Goal: Task Accomplishment & Management: Manage account settings

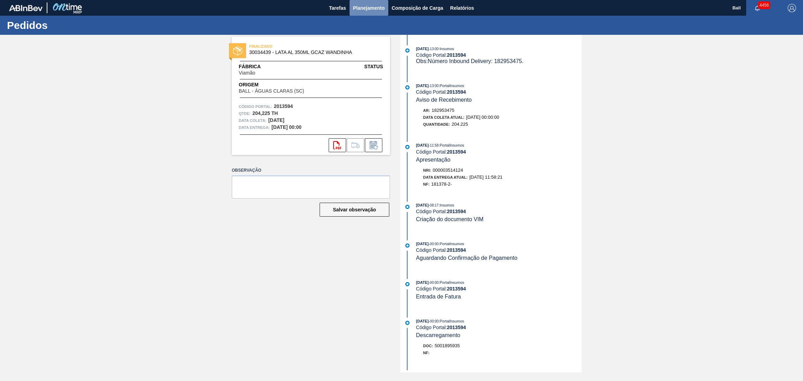
click at [377, 12] on button "Planejamento" at bounding box center [368, 8] width 39 height 16
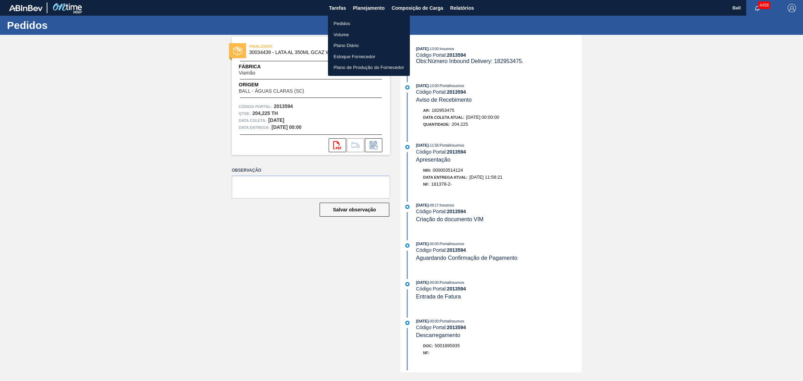
click at [356, 21] on li "Pedidos" at bounding box center [369, 23] width 82 height 11
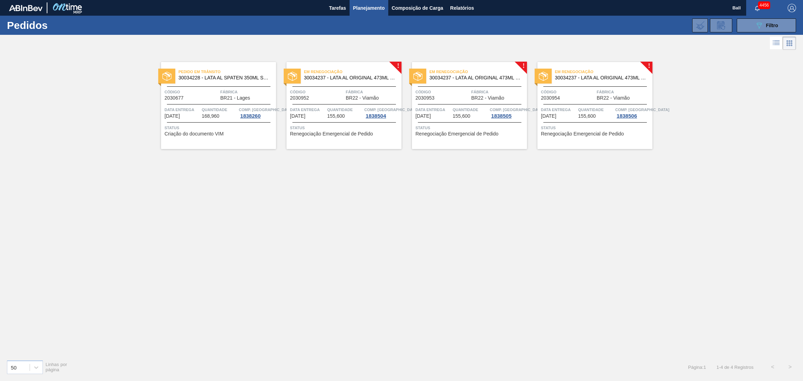
click at [331, 105] on div "Em renegociação 30034237 - LATA AL ORIGINAL 473ML BRILHO Código 2030952 Fábrica…" at bounding box center [343, 105] width 115 height 87
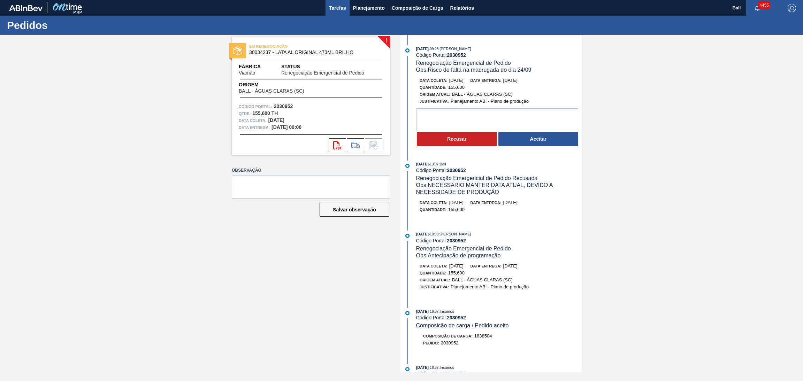
click at [335, 10] on span "Tarefas" at bounding box center [337, 8] width 17 height 8
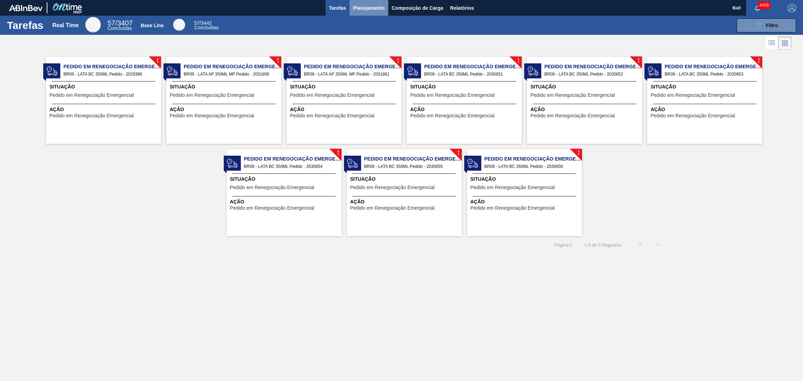
click at [363, 11] on span "Planejamento" at bounding box center [369, 8] width 32 height 8
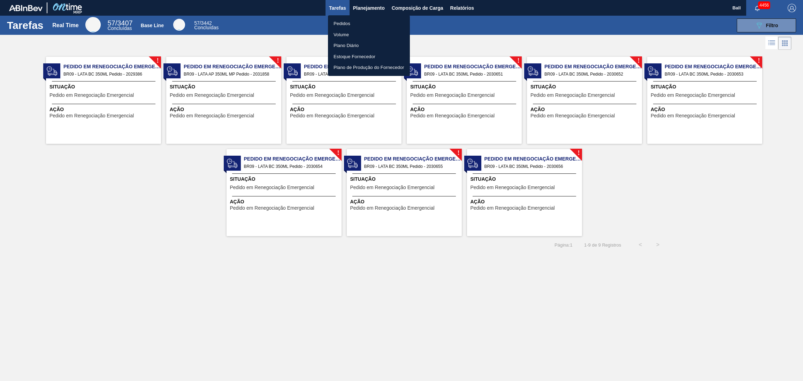
click at [342, 23] on li "Pedidos" at bounding box center [369, 23] width 82 height 11
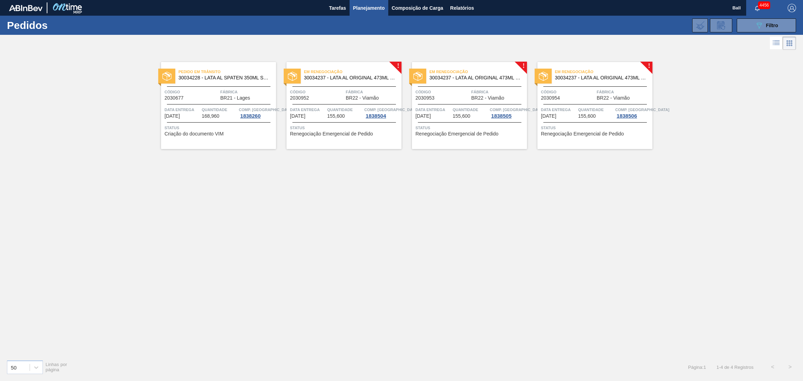
click at [323, 107] on span "Data entrega" at bounding box center [308, 109] width 36 height 7
click at [332, 101] on div "Em renegociação 30034237 - LATA AL ORIGINAL 473ML BRILHO Código 2030952 Fábrica…" at bounding box center [343, 105] width 115 height 87
click at [460, 121] on div "Em renegociação 30034237 - LATA AL ORIGINAL 473ML BRILHO Código 2030953 Fábrica…" at bounding box center [469, 105] width 115 height 87
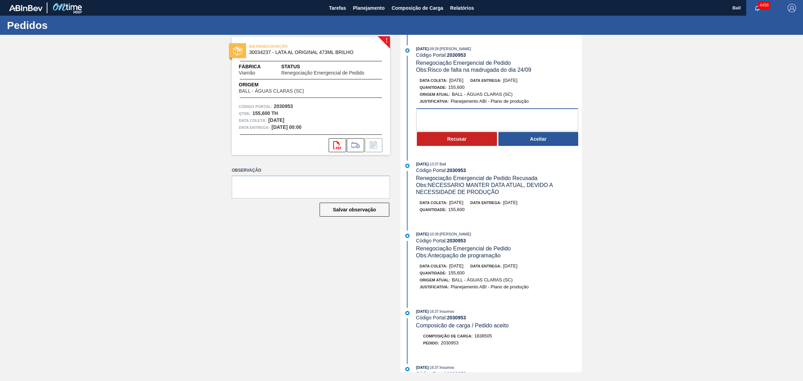
click at [484, 123] on textarea at bounding box center [497, 119] width 162 height 23
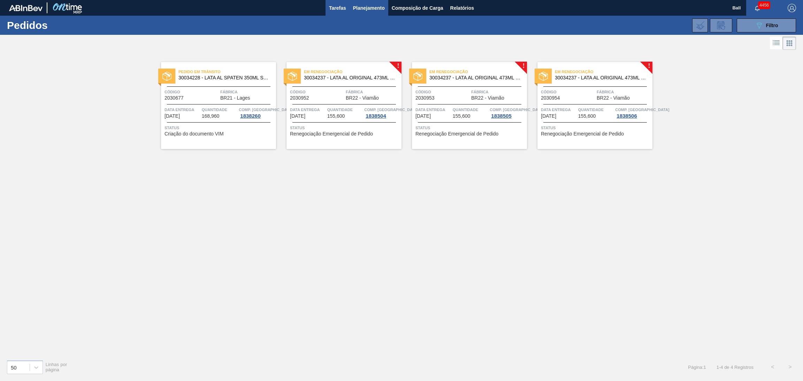
click at [338, 11] on span "Tarefas" at bounding box center [337, 8] width 17 height 8
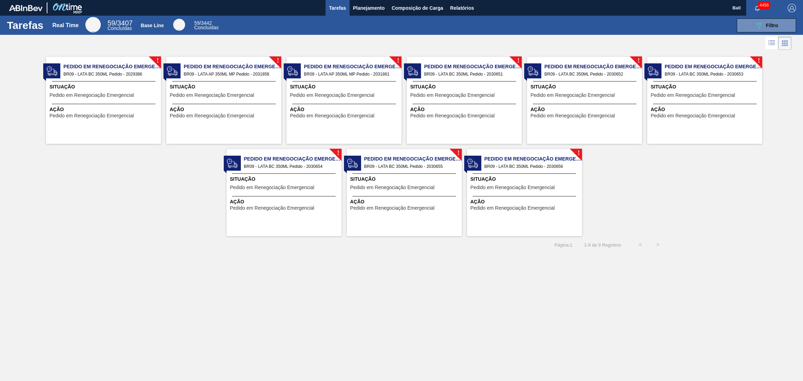
click at [122, 94] on span "Pedido em Renegociação Emergencial" at bounding box center [91, 95] width 84 height 5
click at [236, 81] on div at bounding box center [223, 81] width 103 height 0
click at [339, 95] on span "Pedido em Renegociação Emergencial" at bounding box center [332, 95] width 84 height 5
click at [455, 91] on div "Situação Pedido em Renegociação Emergencial" at bounding box center [465, 91] width 110 height 17
click at [554, 97] on span "Pedido em Renegociação Emergencial" at bounding box center [572, 95] width 84 height 5
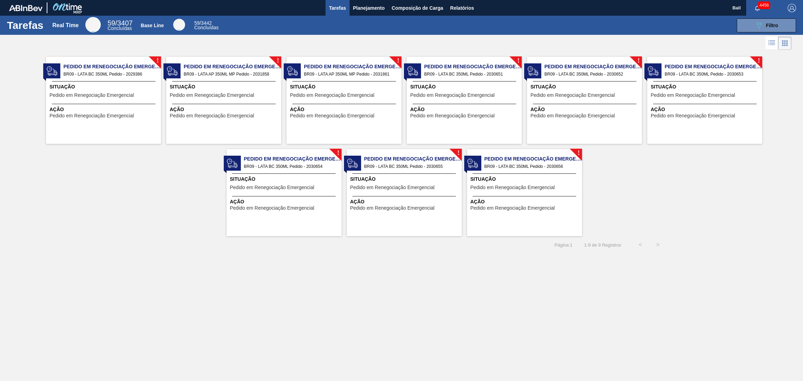
click at [684, 101] on div "! Pedido em Renegociação Emergencial BR09 - LATA BC 350ML Pedido - 2030653 Situ…" at bounding box center [704, 100] width 115 height 87
click at [280, 207] on span "Pedido em Renegociação Emergencial" at bounding box center [272, 208] width 84 height 5
click at [372, 210] on span "Pedido em Renegociação Emergencial" at bounding box center [392, 208] width 84 height 5
click at [502, 201] on span "Ação" at bounding box center [525, 201] width 110 height 7
click at [108, 91] on div "Situação Pedido em Renegociação Emergencial" at bounding box center [104, 91] width 110 height 17
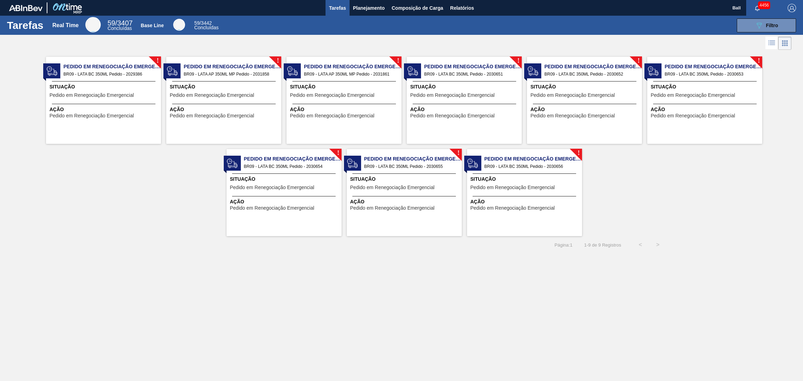
click at [213, 115] on span "Pedido em Renegociação Emergencial" at bounding box center [212, 115] width 84 height 5
click at [322, 79] on div "! Pedido em Renegociação Emergencial BR09 - LATA AP 350ML MP Pedido - 2031861 S…" at bounding box center [343, 100] width 115 height 87
click at [464, 86] on span "Situação" at bounding box center [465, 86] width 110 height 7
click at [456, 9] on span "Relatórios" at bounding box center [462, 8] width 24 height 8
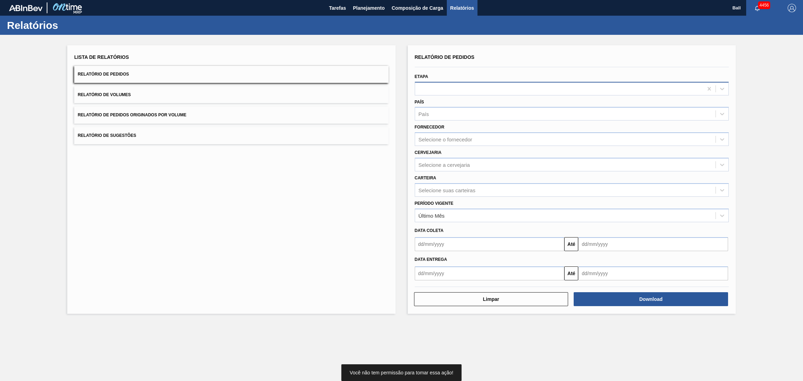
click at [425, 86] on div at bounding box center [559, 89] width 288 height 10
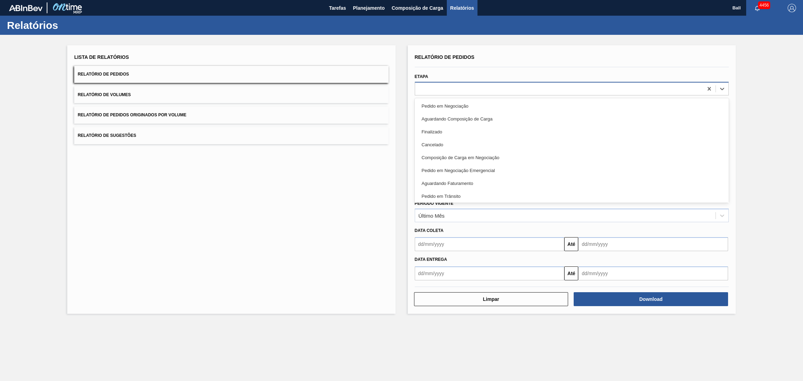
click at [425, 86] on div at bounding box center [559, 89] width 288 height 10
click at [427, 83] on div at bounding box center [572, 89] width 314 height 14
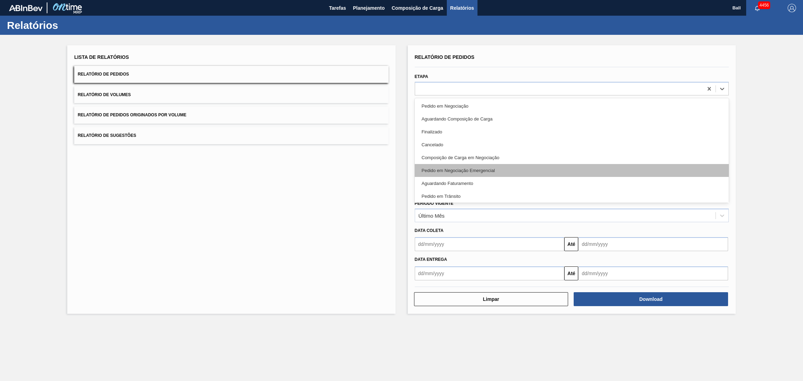
click at [450, 168] on div "Pedido em Negociação Emergencial" at bounding box center [572, 170] width 314 height 13
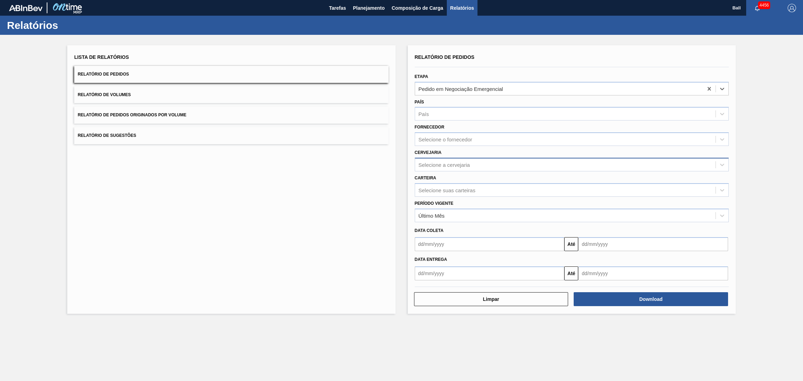
click at [471, 167] on div "Selecione a cervejaria" at bounding box center [565, 165] width 301 height 10
type input "ag"
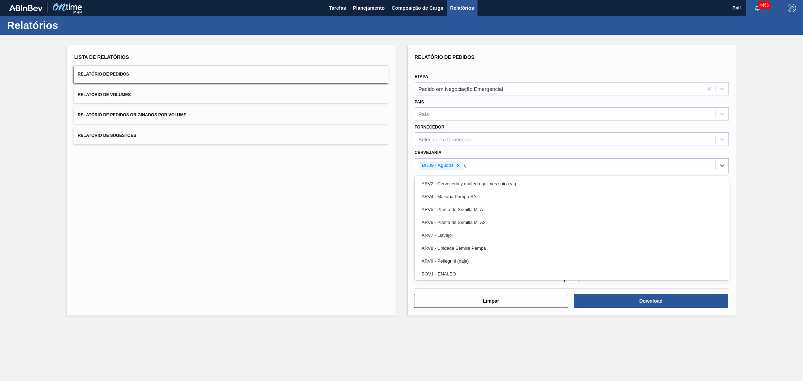
type input "vi"
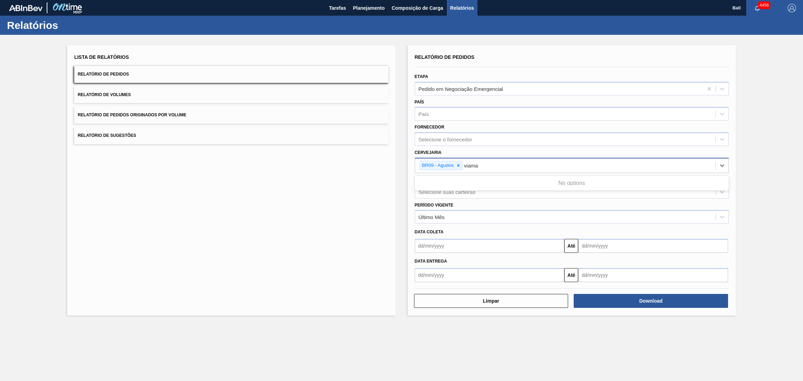
type input "viamao"
click at [499, 163] on div "BR09 - Agudos" at bounding box center [565, 166] width 301 height 14
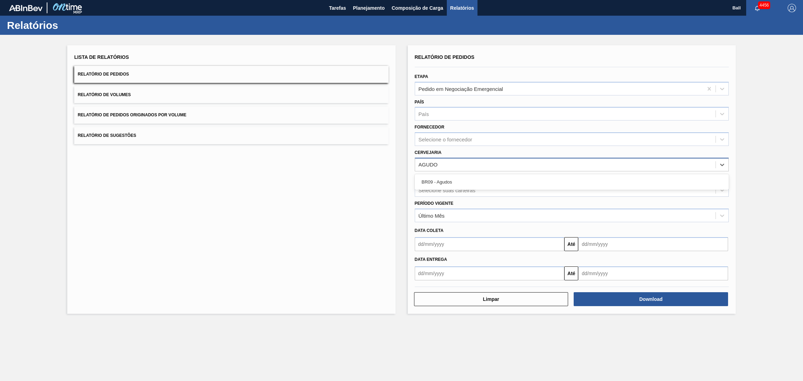
type input "AGUDOS"
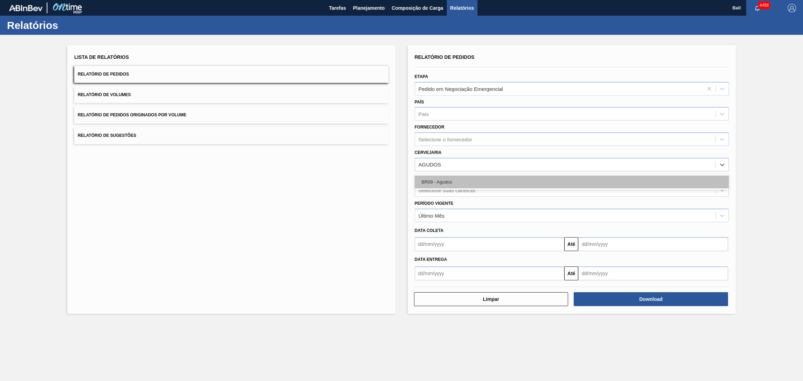
click at [496, 181] on div "BR09 - Agudos" at bounding box center [572, 182] width 314 height 13
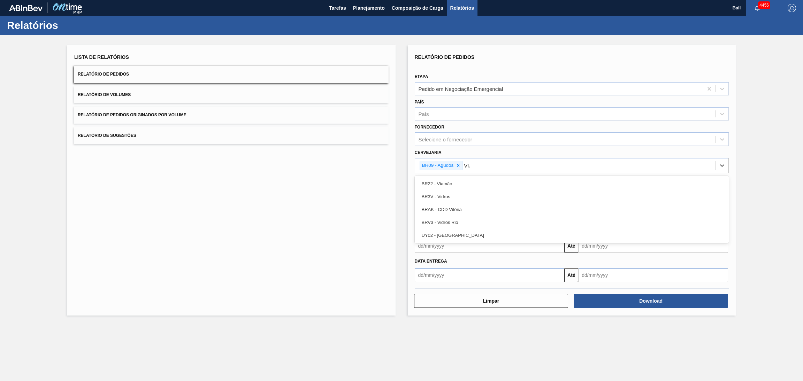
type input "VIAM"
click at [496, 182] on div "BR22 - Viamão" at bounding box center [572, 183] width 314 height 13
type input "LAG"
click at [496, 182] on div "BR21 - Lages" at bounding box center [572, 183] width 314 height 13
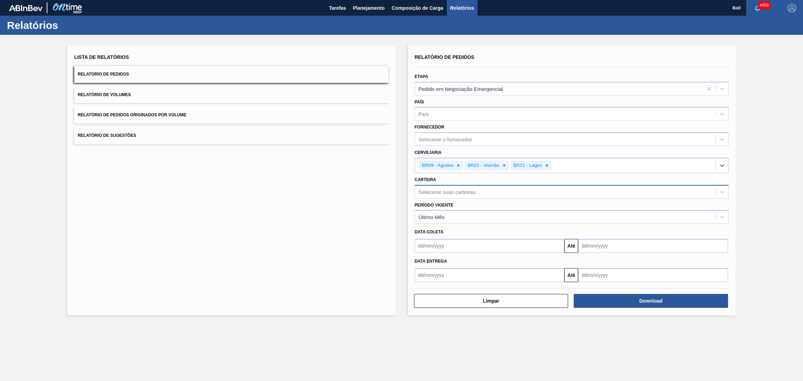
click at [537, 191] on div "Selecione suas carteiras" at bounding box center [565, 192] width 301 height 10
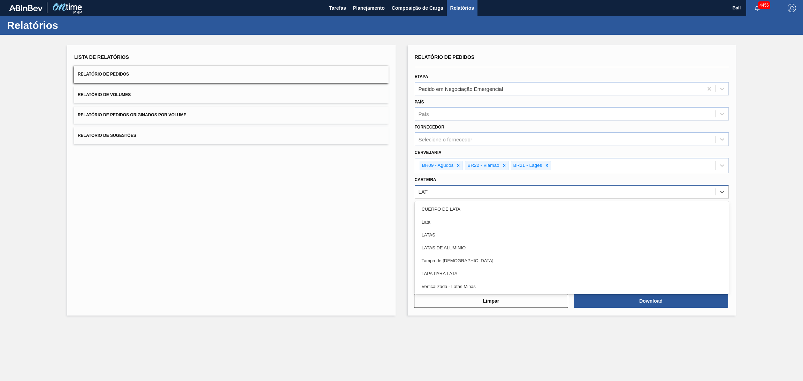
type input "LATA"
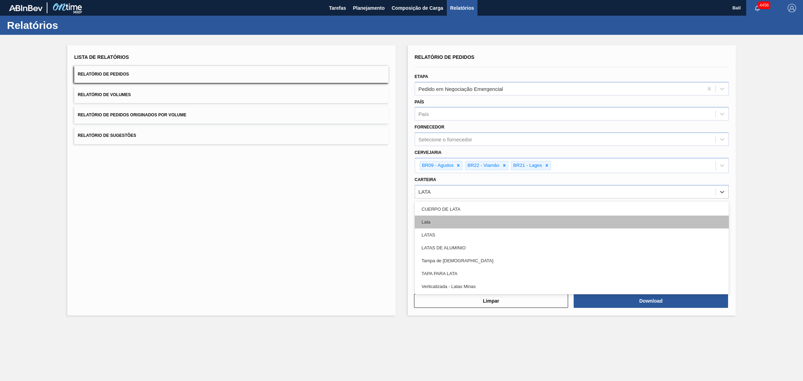
click at [501, 223] on div "Lata" at bounding box center [572, 222] width 314 height 13
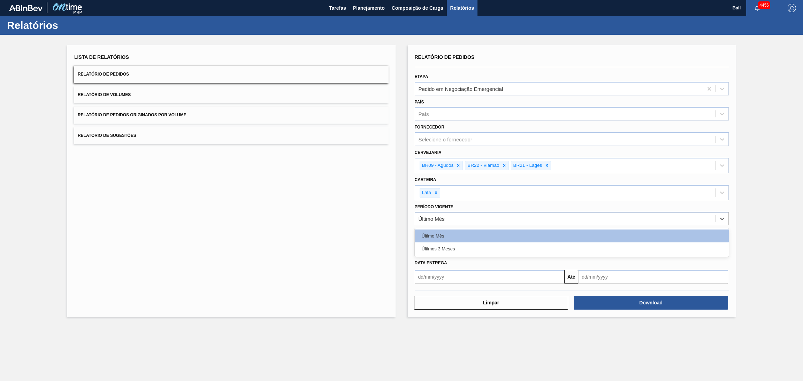
click at [468, 215] on div "Último Mês" at bounding box center [565, 219] width 301 height 10
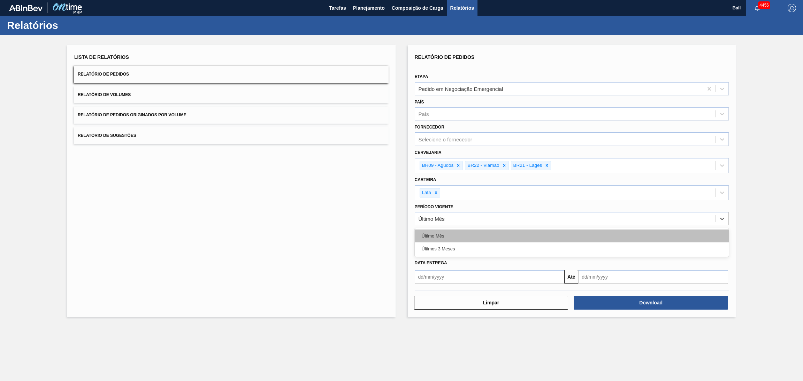
click at [461, 231] on div "Último Mês" at bounding box center [572, 236] width 314 height 13
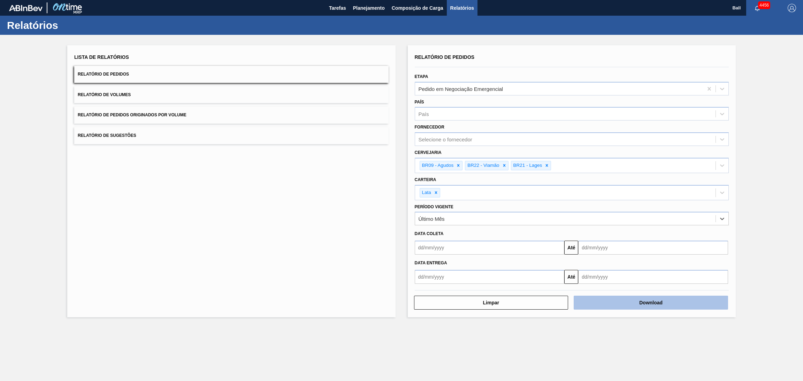
click at [593, 298] on button "Download" at bounding box center [650, 303] width 154 height 14
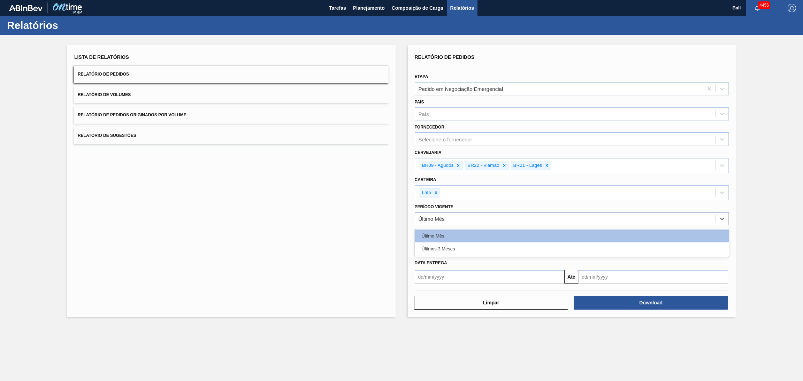
click at [507, 216] on div "Último Mês" at bounding box center [565, 219] width 301 height 10
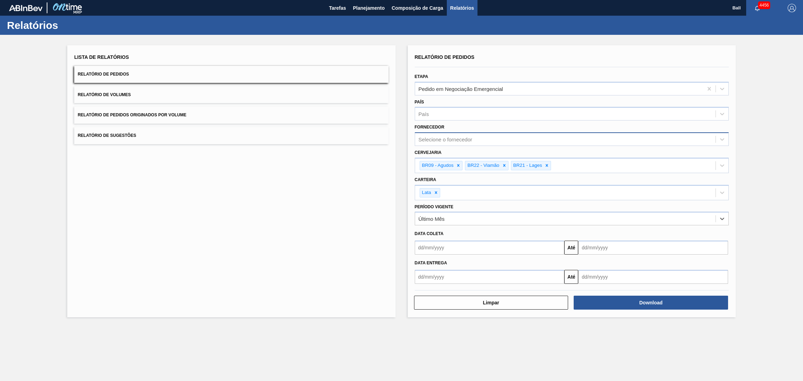
click at [535, 137] on div "Selecione o fornecedor" at bounding box center [565, 139] width 301 height 10
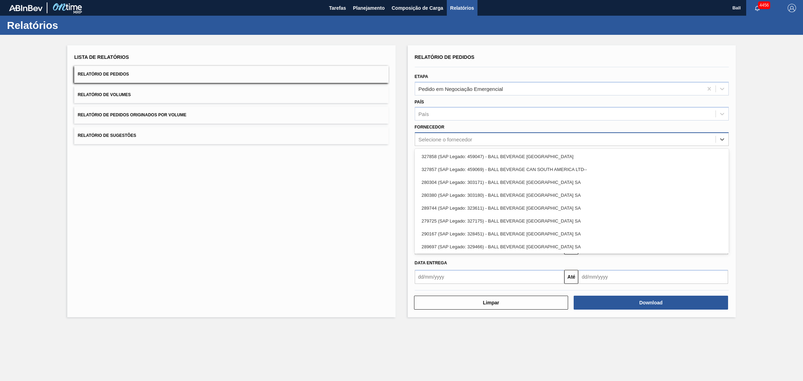
click at [535, 137] on div "Selecione o fornecedor" at bounding box center [565, 139] width 301 height 10
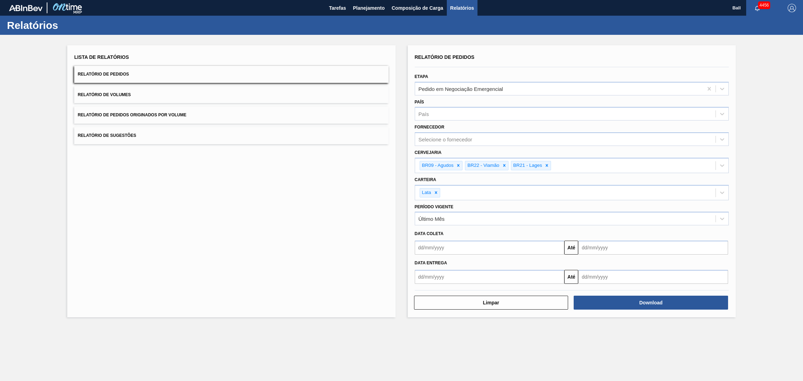
click at [160, 73] on button "Relatório de Pedidos" at bounding box center [231, 74] width 314 height 17
click at [345, 11] on span "Tarefas" at bounding box center [337, 8] width 17 height 8
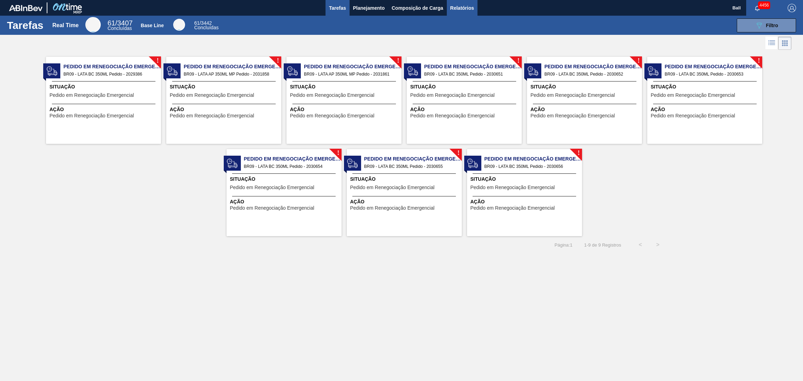
click at [467, 9] on span "Relatórios" at bounding box center [462, 8] width 24 height 8
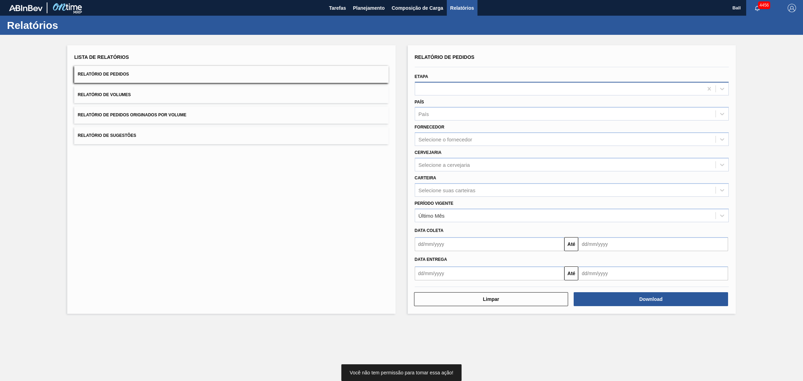
click at [445, 91] on div at bounding box center [559, 89] width 288 height 10
click at [427, 68] on div at bounding box center [572, 67] width 320 height 6
click at [335, 9] on span "Tarefas" at bounding box center [337, 8] width 17 height 8
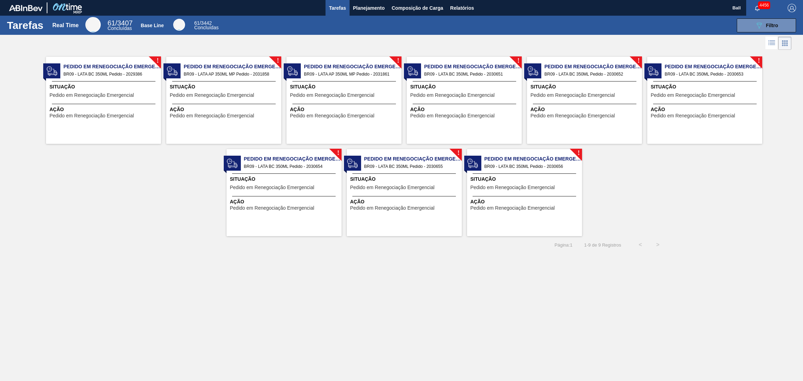
click at [467, 30] on div "089F7B8B-B2A5-4AFE-B5C0-19BA573D28AC Filtro" at bounding box center [511, 25] width 576 height 14
click at [459, 11] on span "Relatórios" at bounding box center [462, 8] width 24 height 8
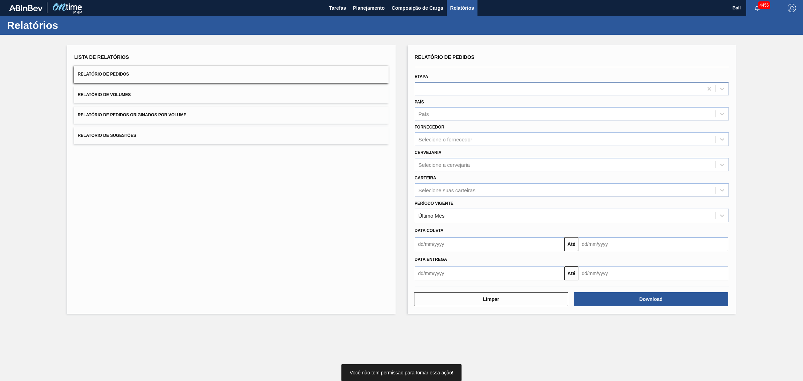
click at [467, 90] on div at bounding box center [559, 89] width 288 height 10
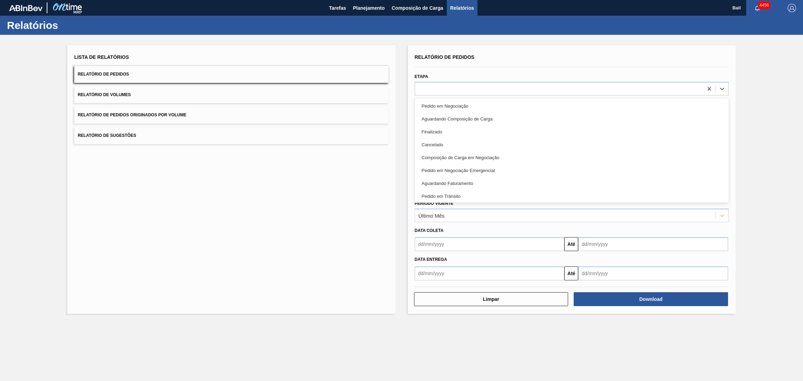
click at [491, 31] on div "Relatórios" at bounding box center [401, 25] width 803 height 19
click at [449, 86] on div at bounding box center [559, 89] width 288 height 10
click at [371, 9] on span "Planejamento" at bounding box center [369, 8] width 32 height 8
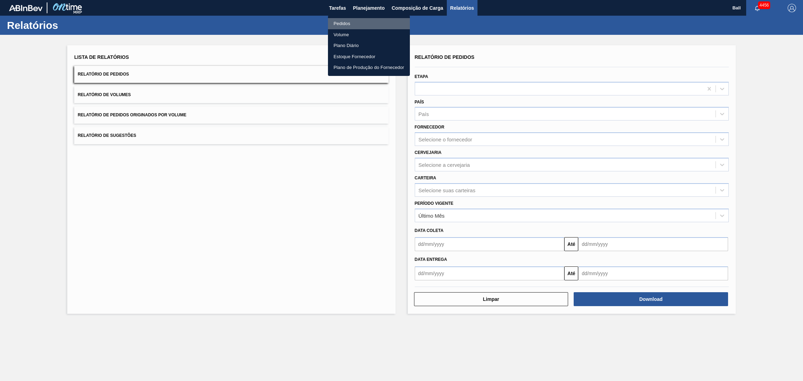
click at [355, 25] on li "Pedidos" at bounding box center [369, 23] width 82 height 11
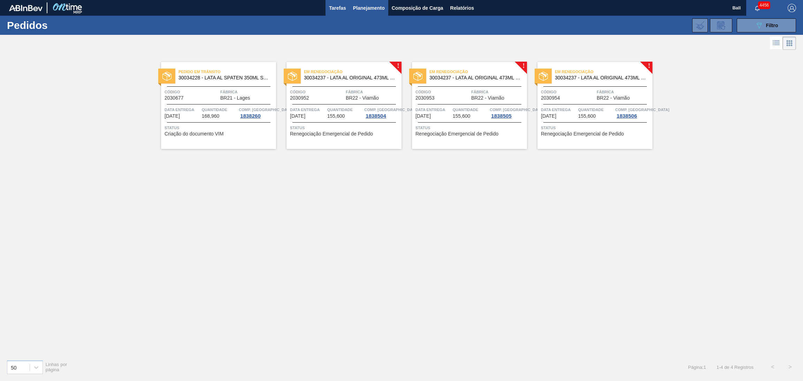
click at [333, 9] on span "Tarefas" at bounding box center [337, 8] width 17 height 8
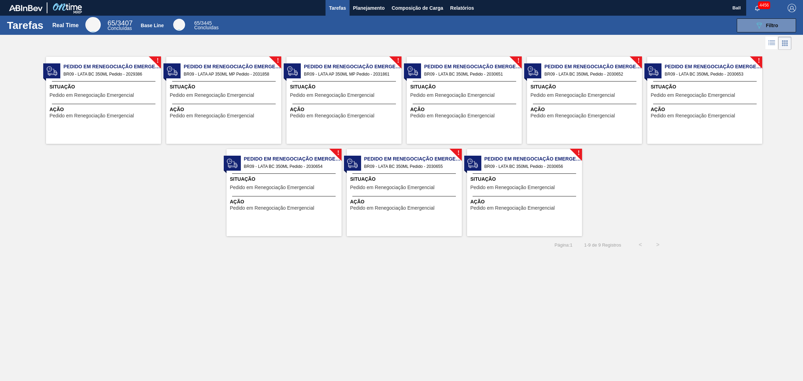
click at [568, 245] on span "Página : 1" at bounding box center [563, 244] width 18 height 5
click at [369, 10] on span "Planejamento" at bounding box center [369, 8] width 32 height 8
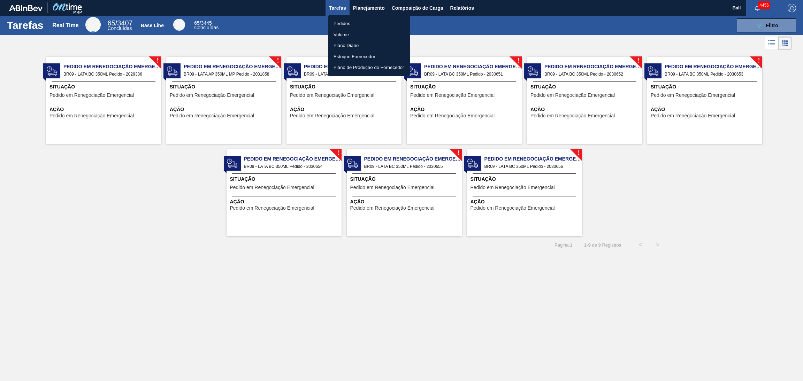
click at [353, 25] on li "Pedidos" at bounding box center [369, 23] width 82 height 11
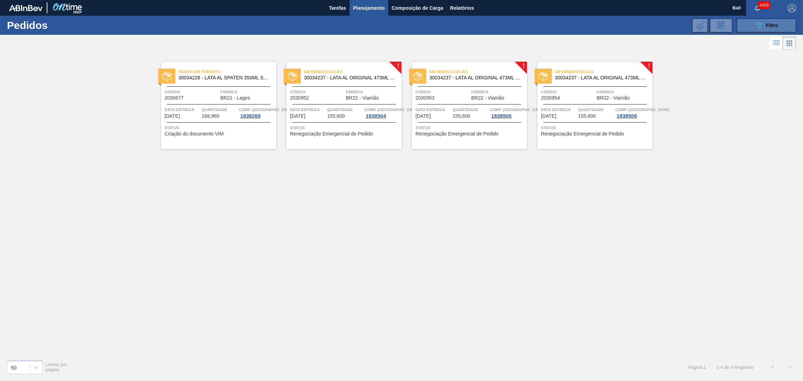
click at [750, 26] on button "089F7B8B-B2A5-4AFE-B5C0-19BA573D28AC Filtro" at bounding box center [765, 25] width 59 height 14
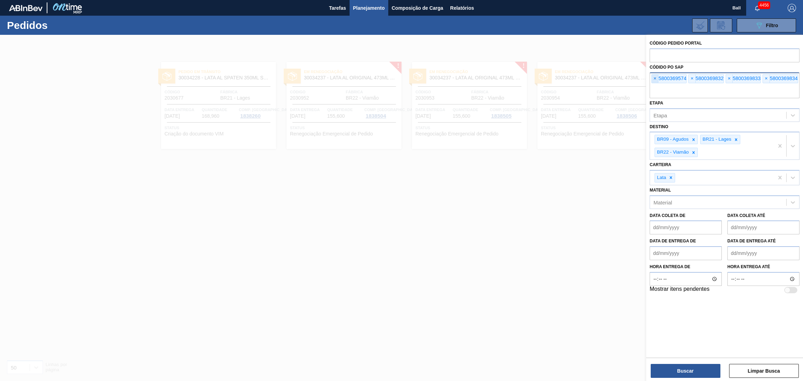
click at [657, 76] on span "×" at bounding box center [654, 79] width 7 height 8
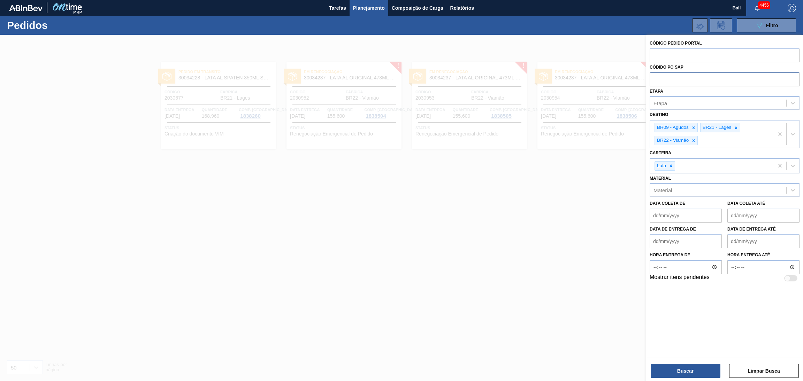
paste input "text"
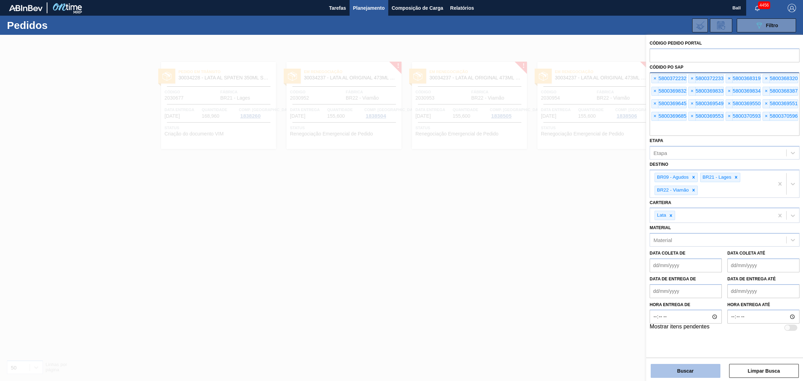
click at [658, 368] on button "Buscar" at bounding box center [685, 371] width 70 height 14
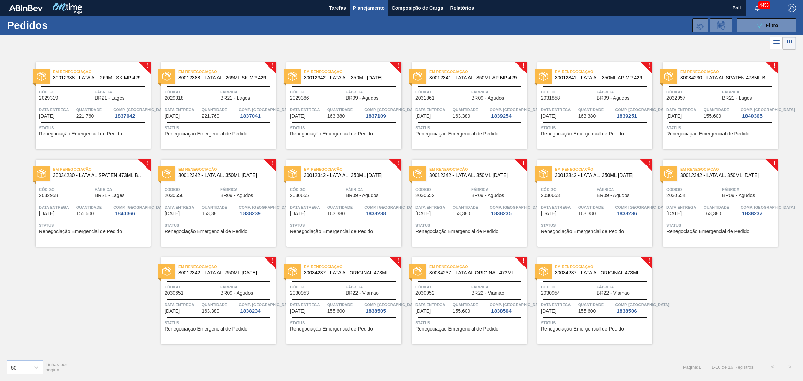
click at [360, 96] on span "BR09 - Agudos" at bounding box center [362, 97] width 33 height 5
click at [494, 99] on span "BR09 - Agudos" at bounding box center [487, 97] width 33 height 5
click at [588, 102] on div "Em renegociação 30012341 - LATA AL. 350ML AP MP 429 Código 2031858 Fábrica BR09…" at bounding box center [594, 105] width 115 height 87
click at [206, 191] on span "Código" at bounding box center [191, 189] width 54 height 7
click at [349, 184] on div at bounding box center [343, 184] width 103 height 0
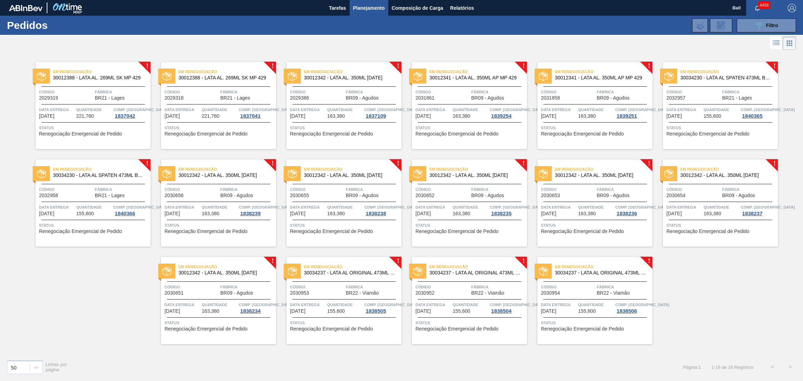
click at [481, 188] on span "Fábrica" at bounding box center [498, 189] width 54 height 7
click at [581, 193] on div "Código 2030653" at bounding box center [568, 192] width 54 height 12
click at [703, 197] on div "Código 2030654" at bounding box center [693, 192] width 54 height 12
click at [200, 287] on span "Código" at bounding box center [191, 287] width 54 height 7
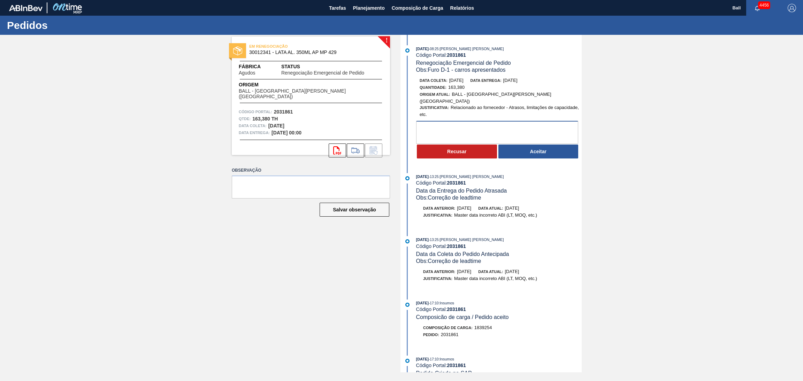
click at [445, 125] on textarea at bounding box center [497, 132] width 162 height 23
type textarea "FATURADO"
click at [454, 145] on button "Recusar" at bounding box center [457, 152] width 80 height 14
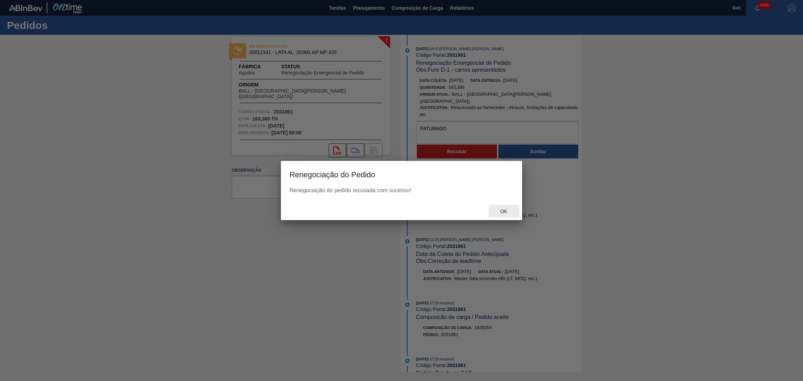
click at [504, 214] on span "Ok" at bounding box center [503, 212] width 18 height 6
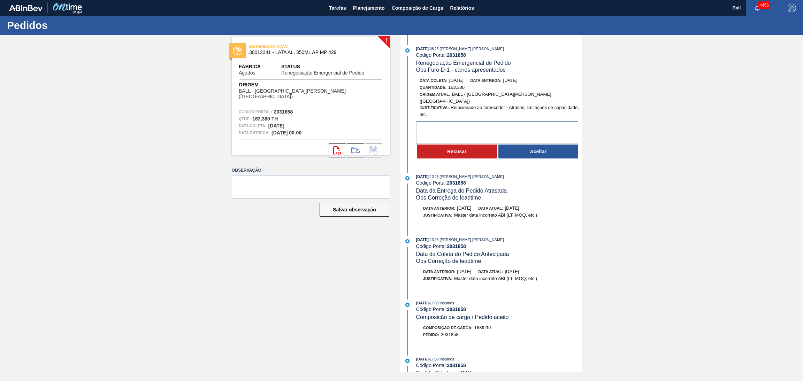
click at [491, 128] on textarea at bounding box center [497, 132] width 162 height 23
type textarea "FATURADO"
click at [479, 145] on button "Recusar" at bounding box center [457, 152] width 80 height 14
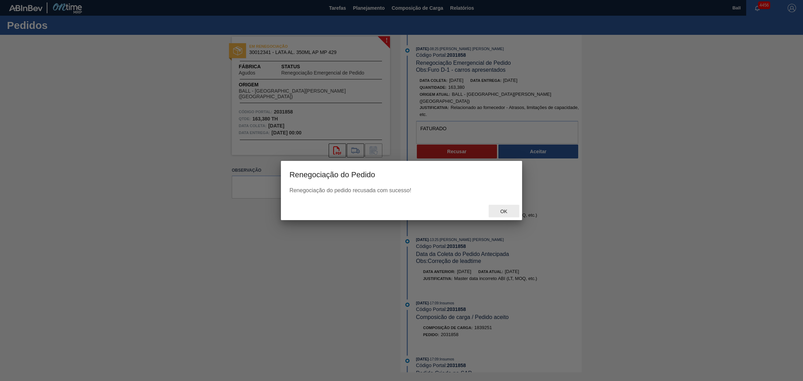
click at [508, 211] on span "Ok" at bounding box center [503, 212] width 18 height 6
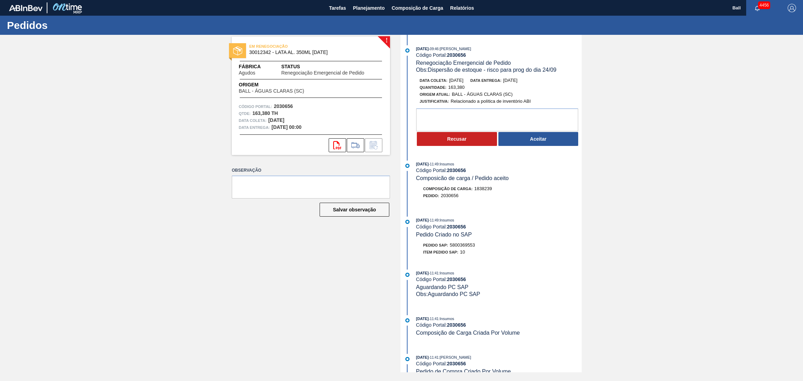
click at [496, 220] on div "19/09/2025 - 09:46 : BRUNO DE MELLO DUARTE Código Portal: 2030656 Renegociação …" at bounding box center [491, 204] width 179 height 338
click at [656, 127] on div "! EM RENEGOCIAÇÃO 30012342 - LATA AL. 350ML [DATE] Fábrica Agudos Status Renego…" at bounding box center [401, 204] width 803 height 338
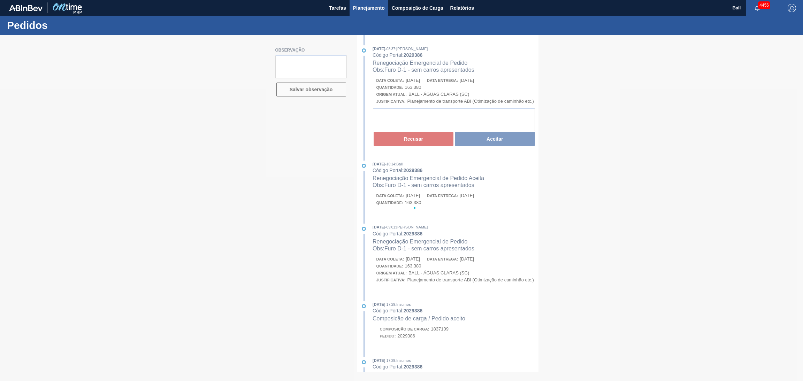
click at [370, 7] on span "Planejamento" at bounding box center [369, 8] width 32 height 8
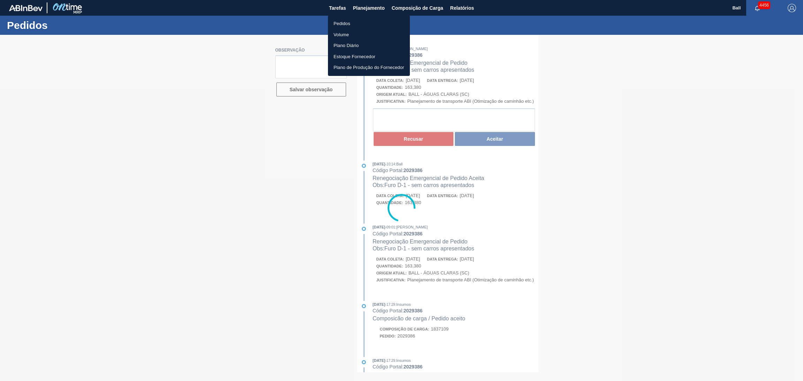
click at [360, 18] on li "Pedidos" at bounding box center [369, 23] width 82 height 11
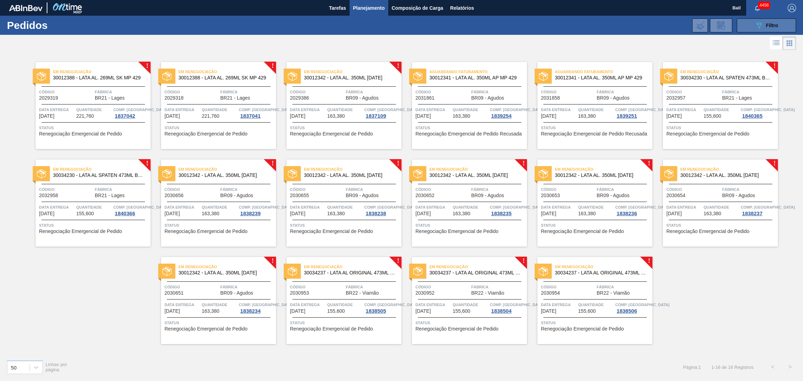
click at [740, 27] on button "089F7B8B-B2A5-4AFE-B5C0-19BA573D28AC Filtro" at bounding box center [765, 25] width 59 height 14
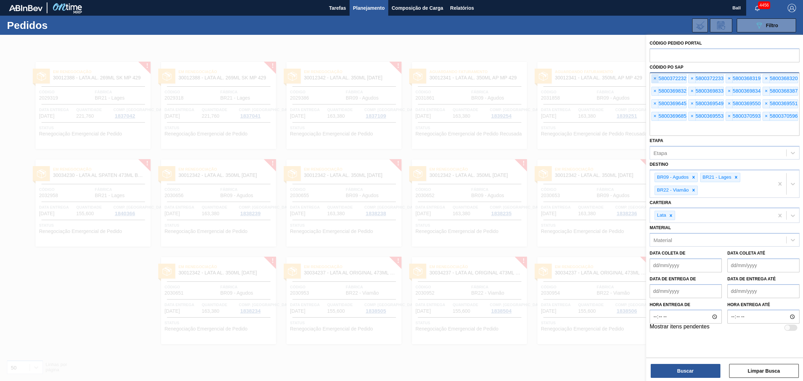
click at [655, 79] on span "×" at bounding box center [654, 79] width 7 height 8
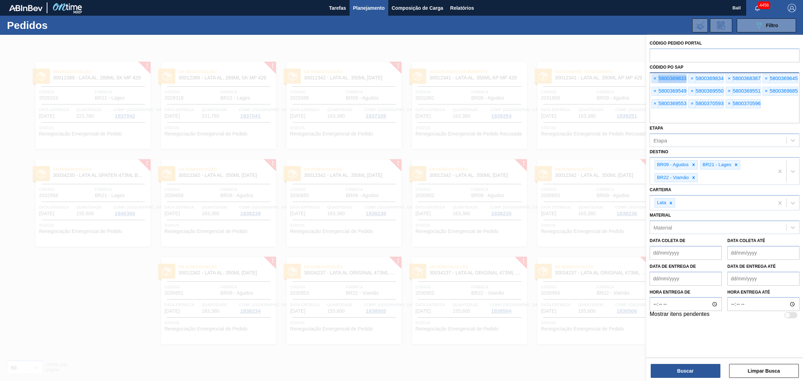
click at [655, 79] on span "×" at bounding box center [654, 79] width 7 height 8
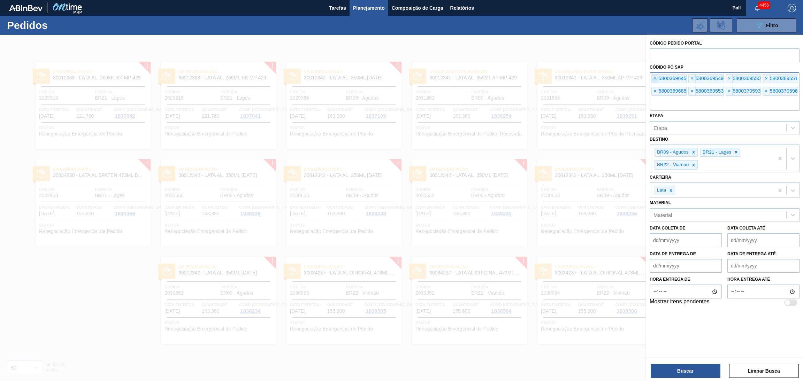
click at [655, 79] on span "×" at bounding box center [654, 79] width 7 height 8
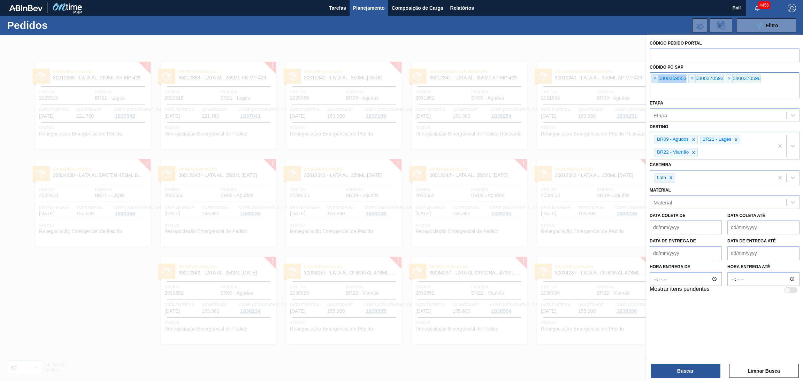
click at [655, 79] on span "×" at bounding box center [654, 79] width 7 height 8
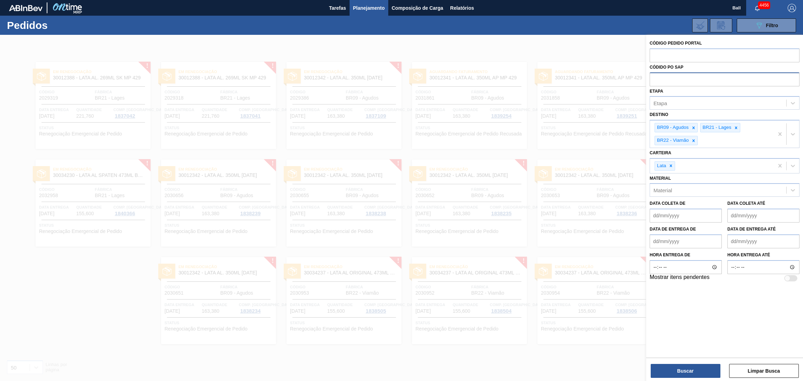
paste input "5800368387"
type input "5800368387"
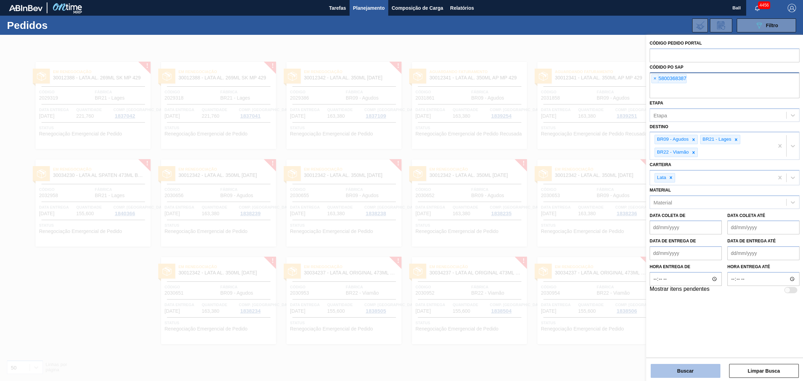
click at [675, 368] on button "Buscar" at bounding box center [685, 371] width 70 height 14
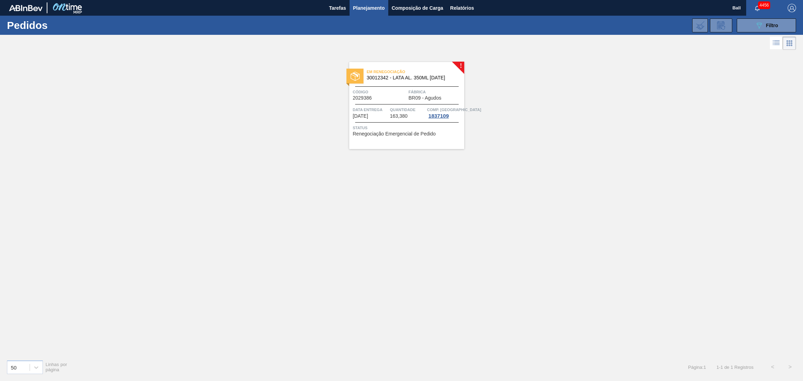
click at [413, 107] on span "Quantidade" at bounding box center [408, 109] width 36 height 7
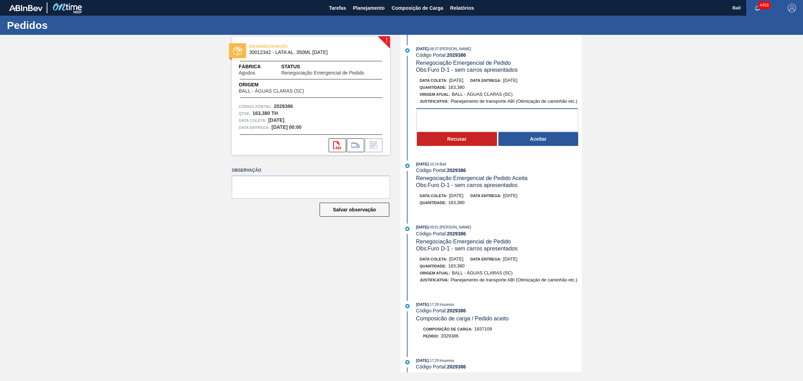
click at [459, 119] on textarea at bounding box center [497, 119] width 162 height 23
type textarea "OK"
click at [535, 138] on button "Aceitar" at bounding box center [538, 139] width 80 height 14
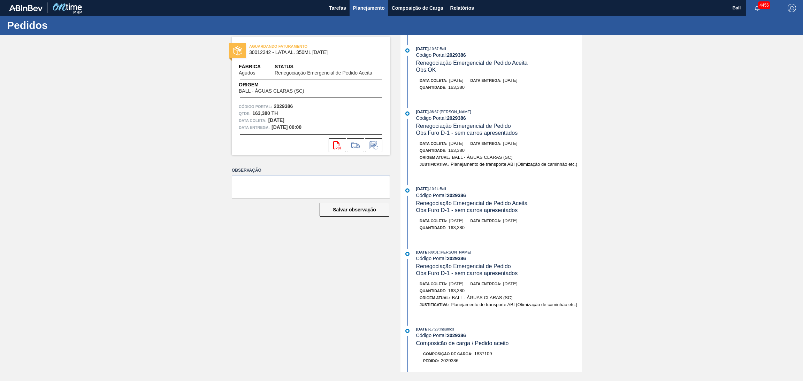
click at [375, 11] on span "Planejamento" at bounding box center [369, 8] width 32 height 8
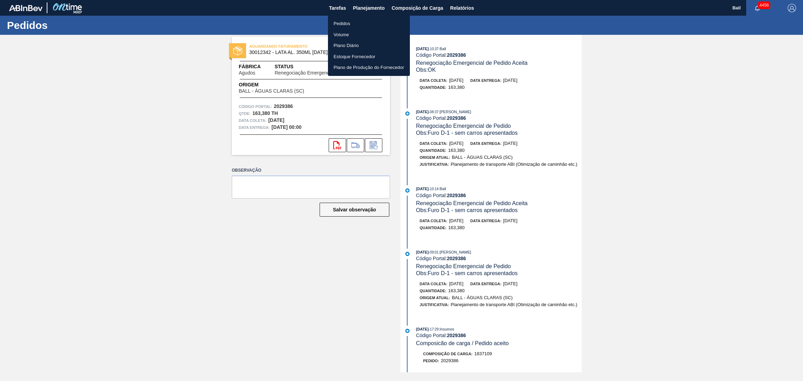
click at [461, 56] on div at bounding box center [401, 190] width 803 height 381
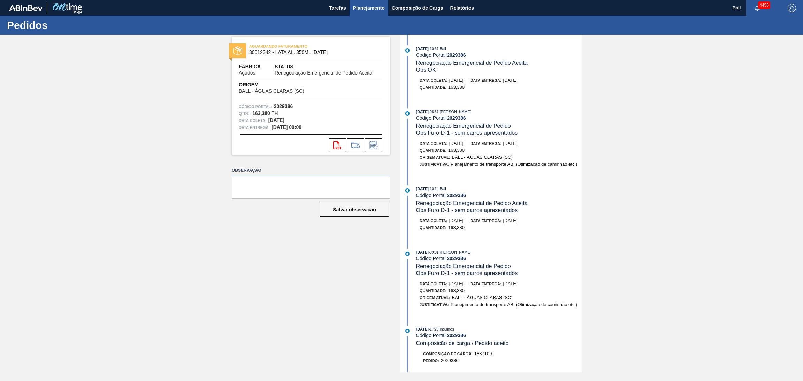
click at [366, 10] on span "Planejamento" at bounding box center [369, 8] width 32 height 8
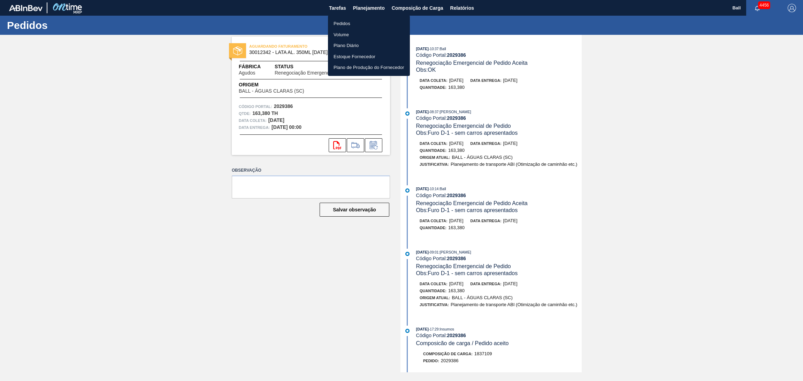
click at [342, 22] on li "Pedidos" at bounding box center [369, 23] width 82 height 11
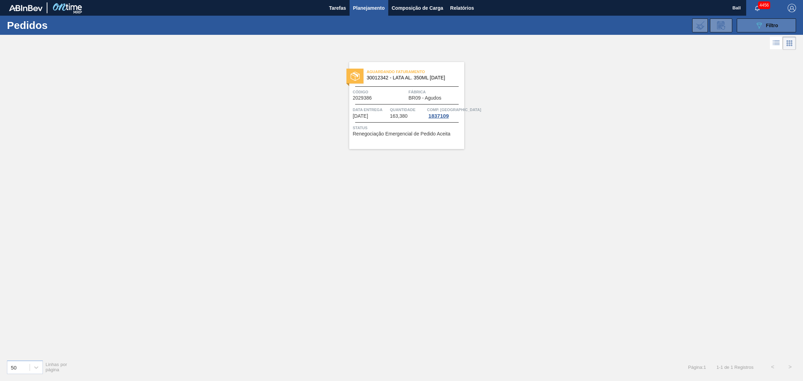
click at [750, 25] on button "089F7B8B-B2A5-4AFE-B5C0-19BA573D28AC Filtro" at bounding box center [765, 25] width 59 height 14
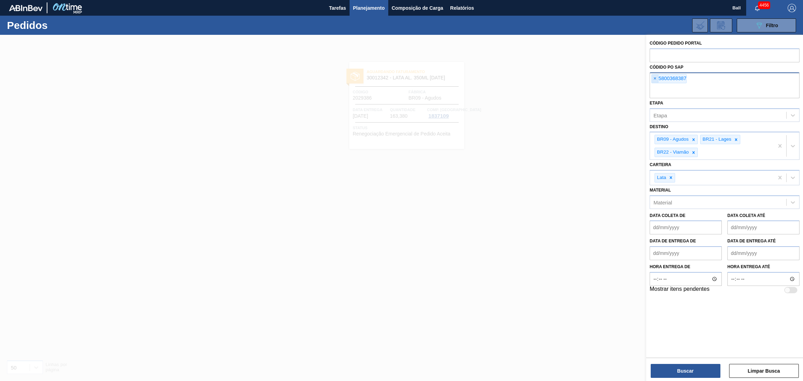
click at [651, 80] on span "×" at bounding box center [654, 79] width 7 height 8
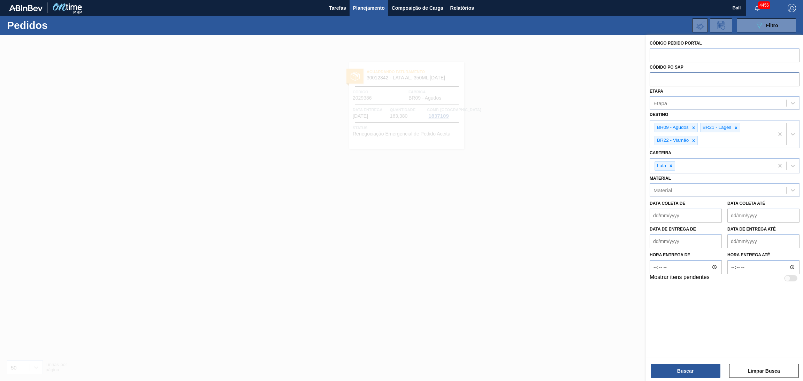
paste input "5800370598"
type input "5800370598"
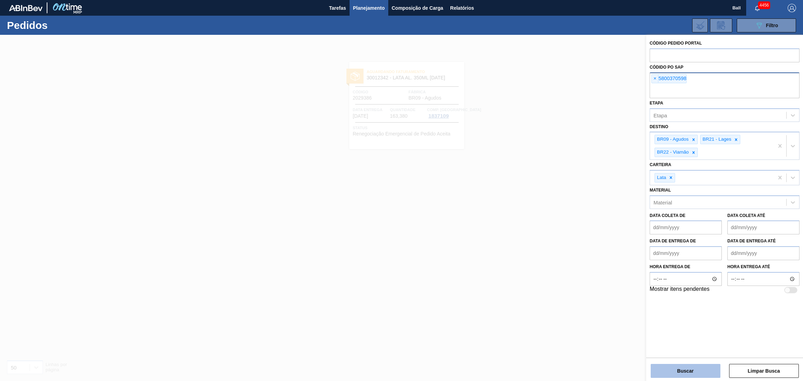
click at [672, 368] on button "Buscar" at bounding box center [685, 371] width 70 height 14
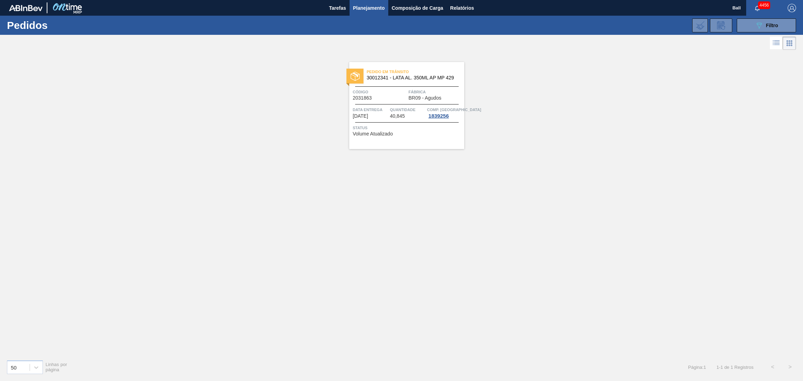
click at [404, 108] on span "Quantidade" at bounding box center [408, 109] width 36 height 7
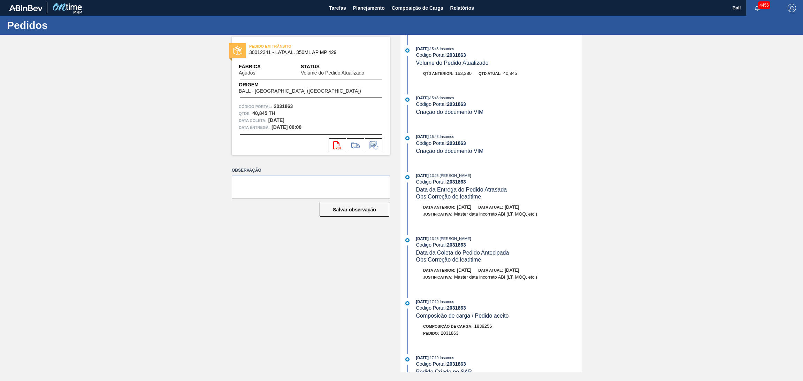
drag, startPoint x: 679, startPoint y: 196, endPoint x: 646, endPoint y: 232, distance: 48.6
click at [679, 196] on div "PEDIDO EM TRÂNSITO 30012341 - LATA AL. 350ML AP MP 429 Fábrica Agudos Status Vo…" at bounding box center [401, 204] width 803 height 338
click at [368, 7] on span "Planejamento" at bounding box center [369, 8] width 32 height 8
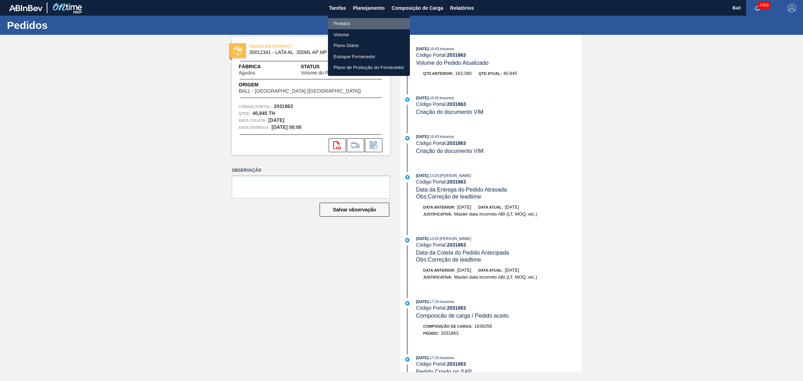
click at [351, 21] on li "Pedidos" at bounding box center [369, 23] width 82 height 11
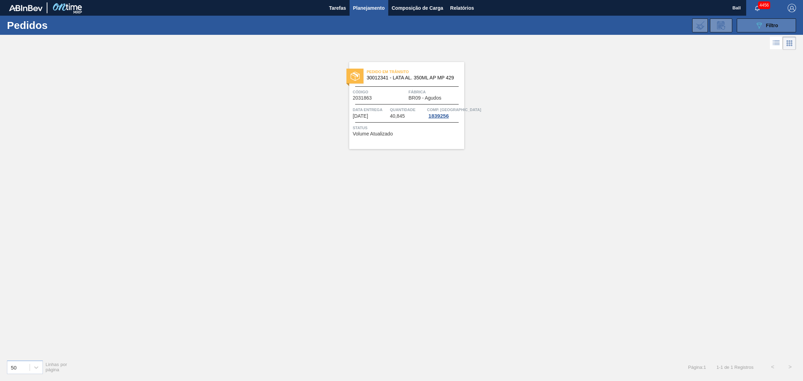
click at [747, 22] on button "089F7B8B-B2A5-4AFE-B5C0-19BA573D28AC Filtro" at bounding box center [765, 25] width 59 height 14
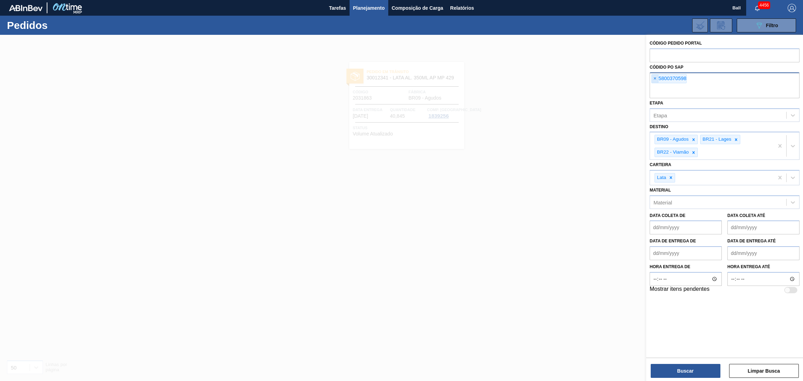
click at [651, 80] on span "×" at bounding box center [654, 79] width 7 height 8
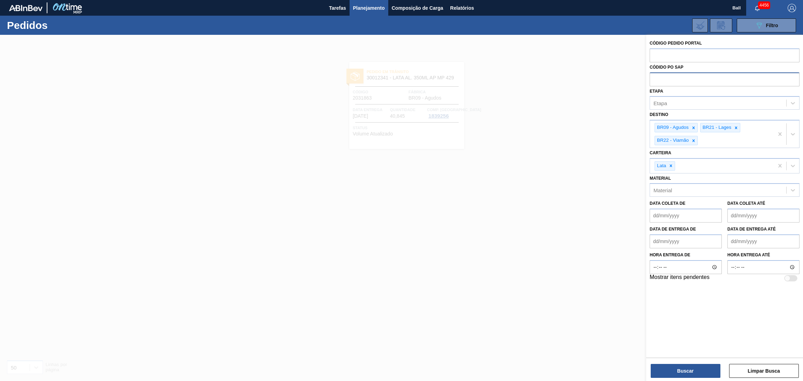
paste input "text"
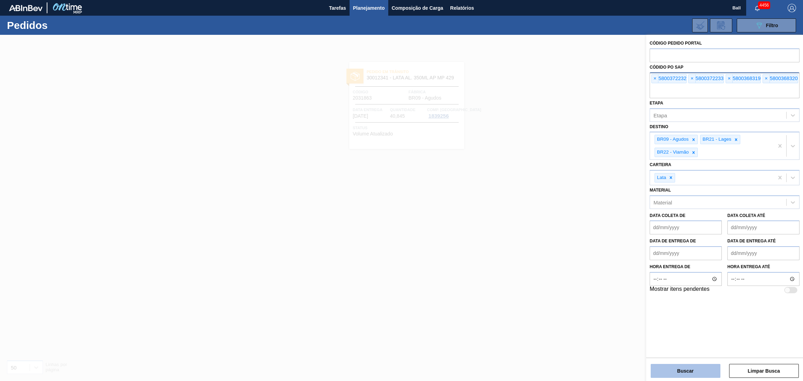
click at [696, 366] on button "Buscar" at bounding box center [685, 371] width 70 height 14
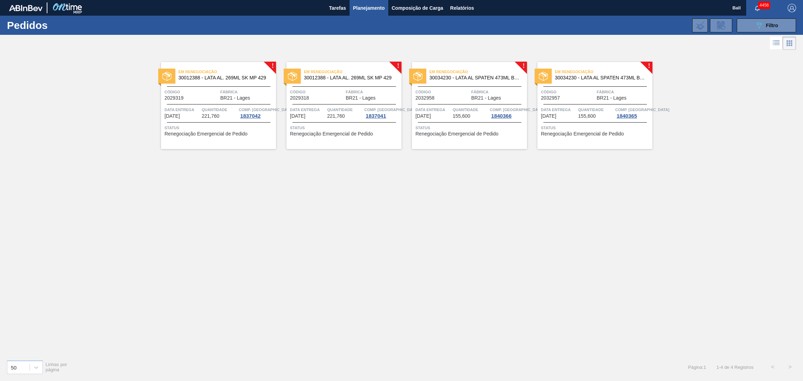
click at [210, 128] on span "Status" at bounding box center [219, 127] width 110 height 7
click at [333, 107] on span "Quantidade" at bounding box center [345, 109] width 36 height 7
click at [459, 111] on span "Quantidade" at bounding box center [471, 109] width 36 height 7
click at [590, 109] on span "Quantidade" at bounding box center [596, 109] width 36 height 7
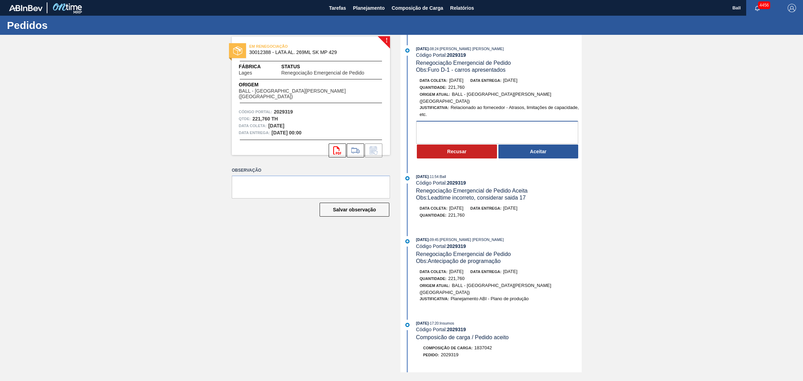
click at [491, 131] on textarea at bounding box center [497, 132] width 162 height 23
click at [488, 124] on textarea at bounding box center [497, 132] width 162 height 23
click at [501, 125] on textarea at bounding box center [497, 132] width 162 height 23
click at [476, 122] on textarea at bounding box center [497, 132] width 162 height 23
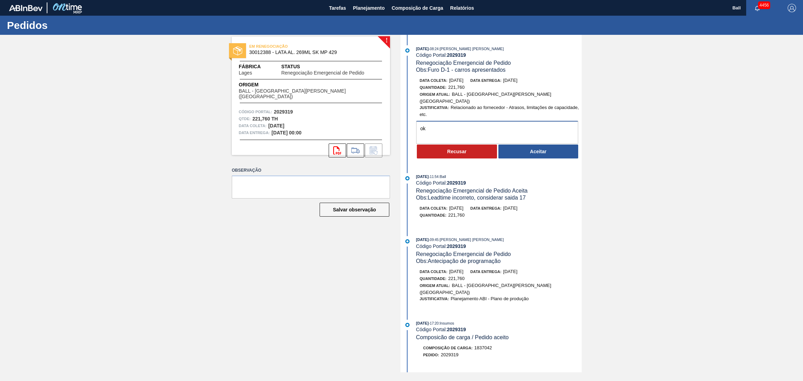
type textarea "o"
type textarea "OK PELO AG DE 3R"
click at [491, 275] on div "Quantidade : 221,760" at bounding box center [501, 278] width 165 height 7
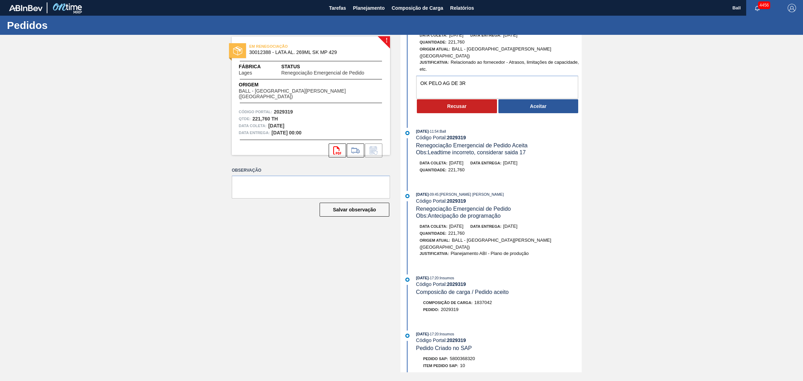
scroll to position [105, 0]
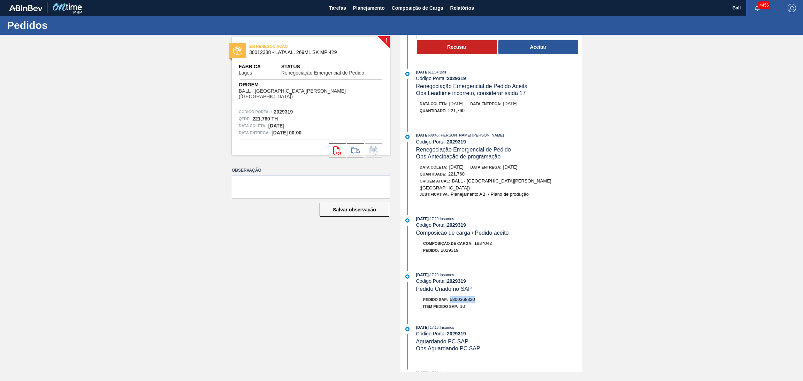
drag, startPoint x: 483, startPoint y: 295, endPoint x: 451, endPoint y: 294, distance: 32.1
click at [451, 296] on div "Pedido SAP: 5800368320" at bounding box center [498, 299] width 165 height 7
copy span "5800368320"
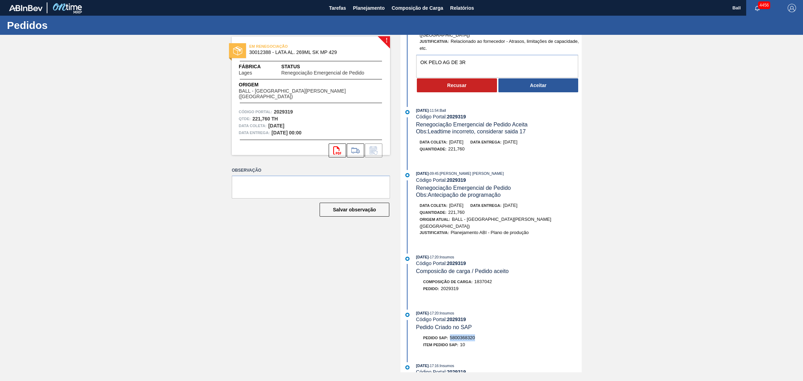
scroll to position [0, 0]
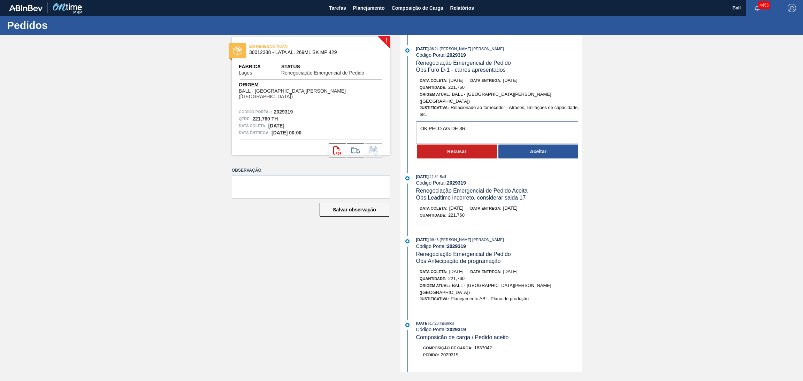
click at [492, 126] on textarea "OK PELO AG DE 3R" at bounding box center [497, 132] width 162 height 23
click at [523, 146] on button "Aceitar" at bounding box center [538, 152] width 80 height 14
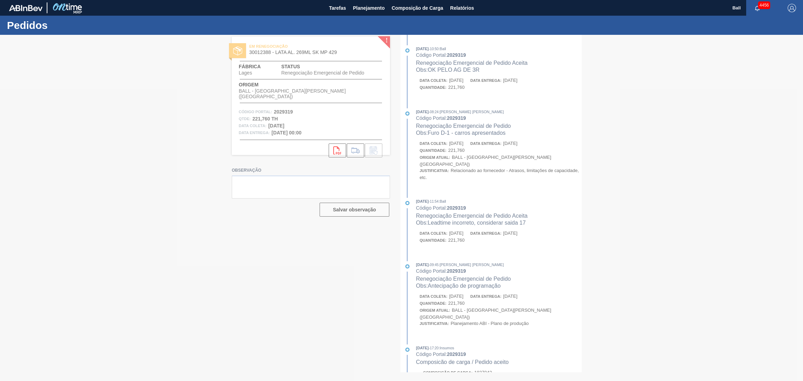
click at [504, 210] on div at bounding box center [401, 208] width 803 height 346
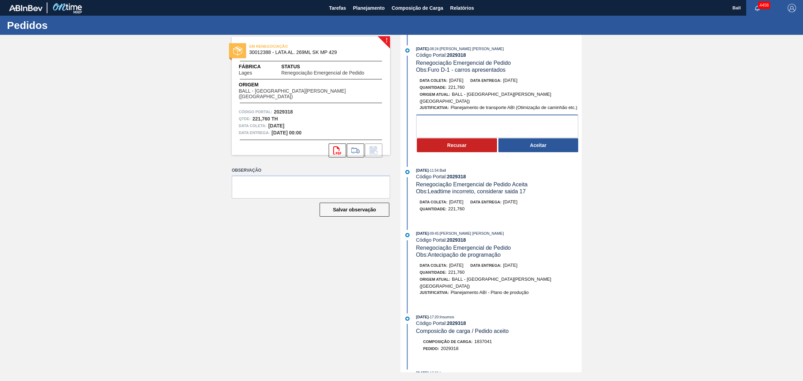
click at [524, 125] on textarea at bounding box center [497, 126] width 162 height 23
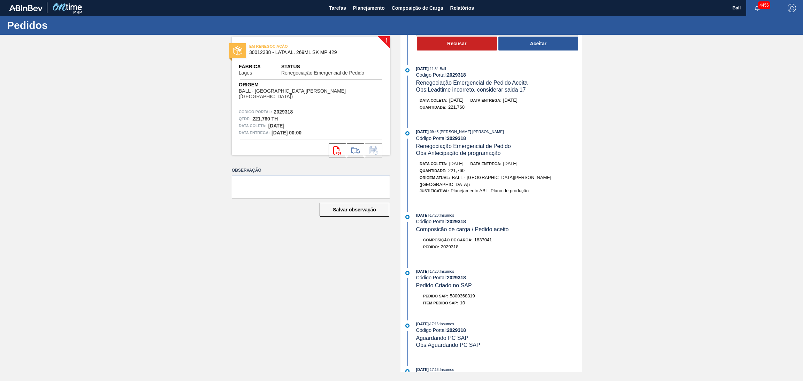
scroll to position [105, 0]
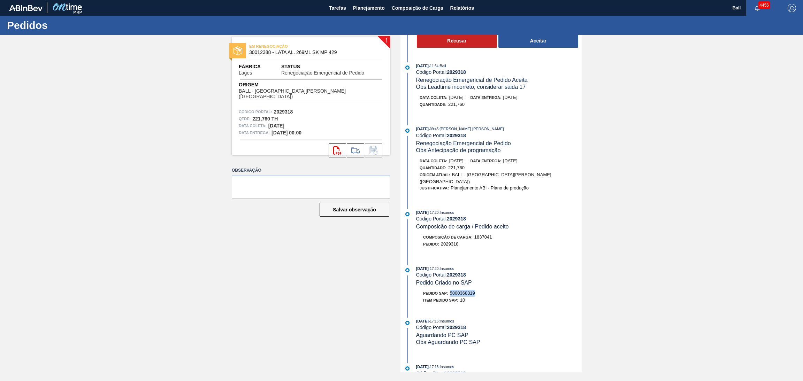
drag, startPoint x: 484, startPoint y: 286, endPoint x: 450, endPoint y: 284, distance: 34.6
click at [450, 290] on div "Pedido SAP: 5800368319" at bounding box center [498, 293] width 165 height 7
copy span "5800368319"
click at [447, 297] on div "Item pedido SAP: 10" at bounding box center [444, 300] width 42 height 7
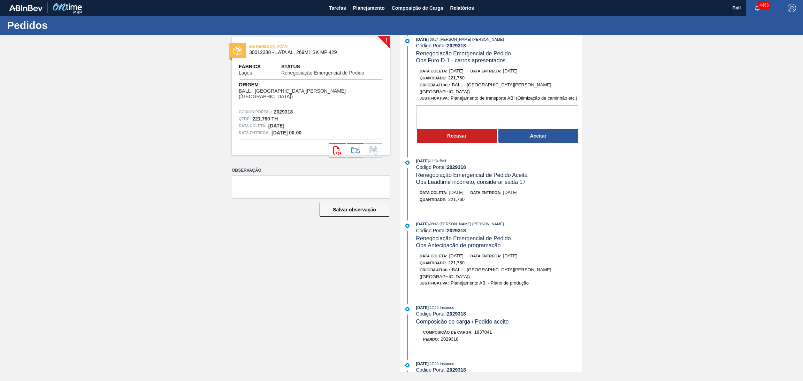
scroll to position [0, 0]
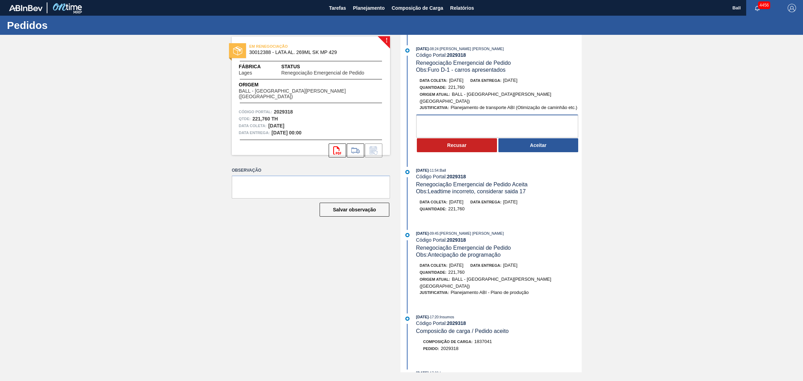
click at [503, 119] on textarea at bounding box center [497, 126] width 162 height 23
type textarea "OK PELO AG DE 3R"
click at [530, 144] on button "Aceitar" at bounding box center [538, 145] width 80 height 14
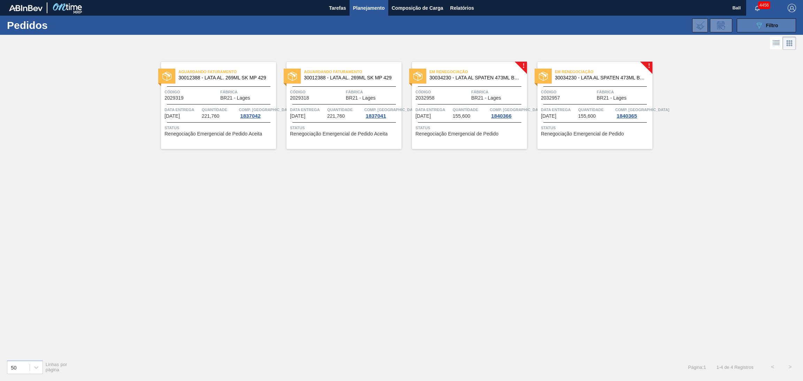
click at [748, 28] on button "089F7B8B-B2A5-4AFE-B5C0-19BA573D28AC Filtro" at bounding box center [765, 25] width 59 height 14
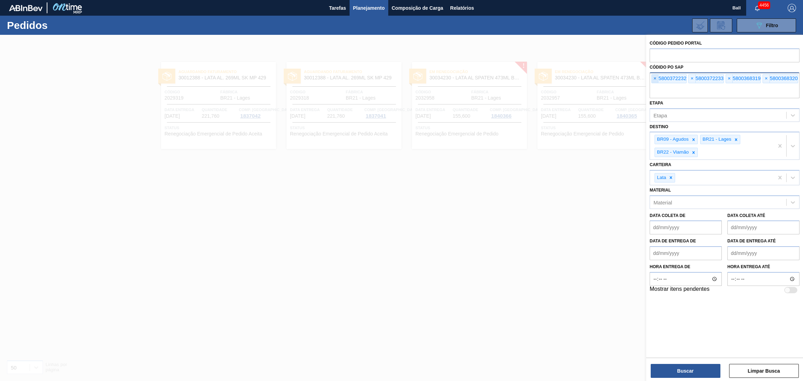
click at [655, 79] on span "×" at bounding box center [654, 79] width 7 height 8
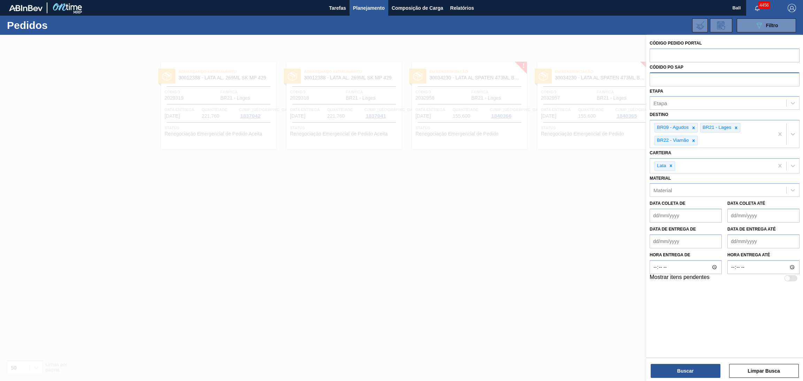
paste input "text"
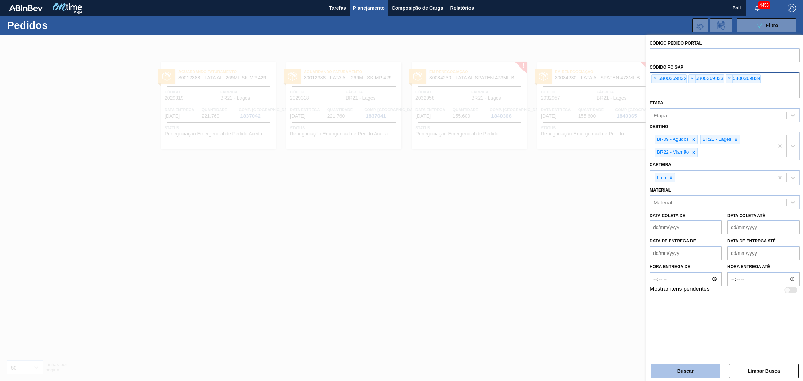
click at [661, 367] on button "Buscar" at bounding box center [685, 371] width 70 height 14
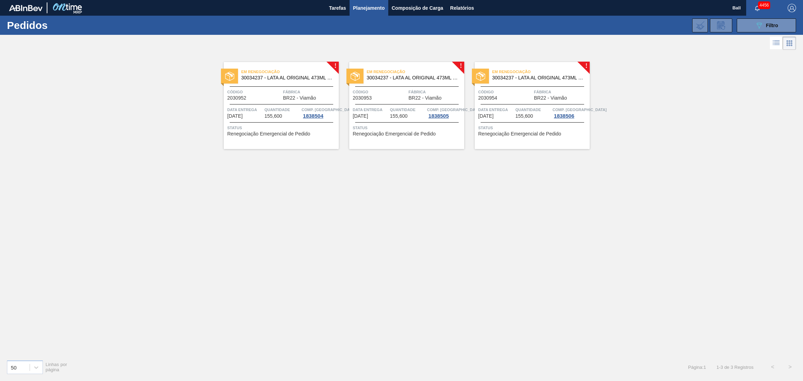
click at [272, 111] on span "Quantidade" at bounding box center [282, 109] width 36 height 7
click at [357, 105] on div at bounding box center [406, 104] width 103 height 0
click at [515, 123] on div "Em renegociação 30034237 - LATA AL ORIGINAL 473ML BRILHO Código 2030954 Fábrica…" at bounding box center [531, 105] width 115 height 87
click at [341, 6] on span "Tarefas" at bounding box center [337, 8] width 17 height 8
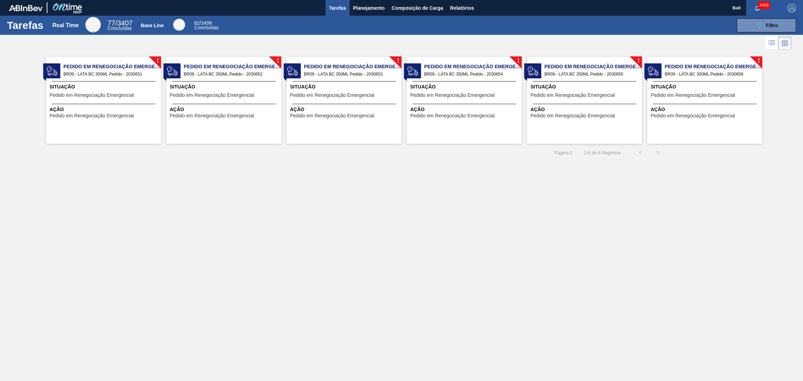
click at [97, 92] on div "Situação Pedido em Renegociação Emergencial" at bounding box center [104, 91] width 110 height 17
click at [214, 103] on div "! Pedido em Renegociação Emergencial BR09 - LATA BC 350ML Pedido - 2030652 Situ…" at bounding box center [223, 100] width 115 height 87
click at [331, 111] on span "Ação" at bounding box center [345, 109] width 110 height 7
click at [471, 117] on span "Pedido em Renegociação Emergencial" at bounding box center [452, 115] width 84 height 5
click at [573, 96] on span "Pedido em Renegociação Emergencial" at bounding box center [572, 95] width 84 height 5
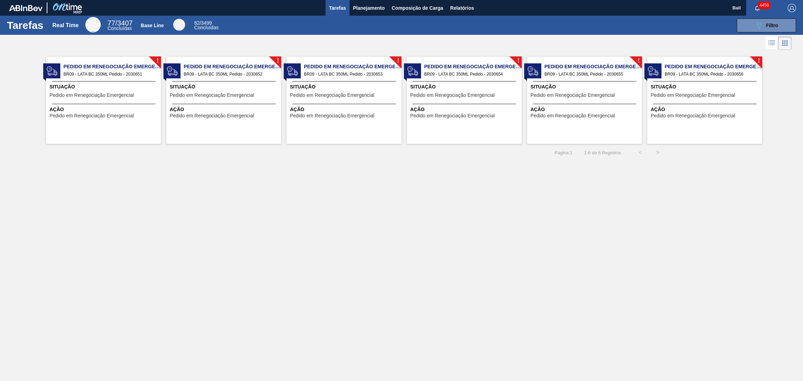
click at [700, 98] on div "Situação Pedido em Renegociação Emergencial" at bounding box center [705, 91] width 110 height 17
click at [360, 7] on span "Planejamento" at bounding box center [369, 8] width 32 height 8
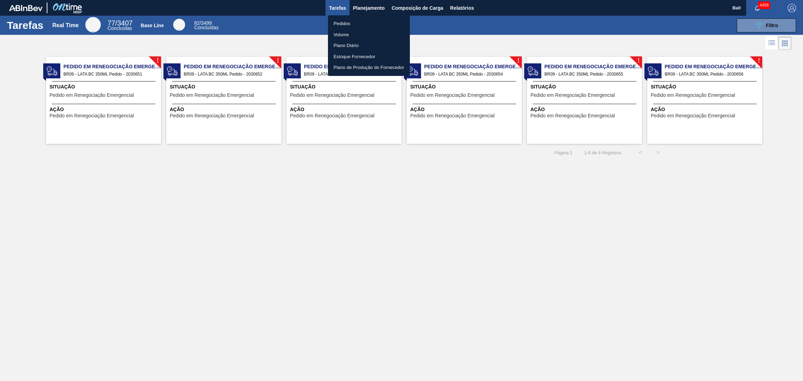
click at [358, 24] on li "Pedidos" at bounding box center [369, 23] width 82 height 11
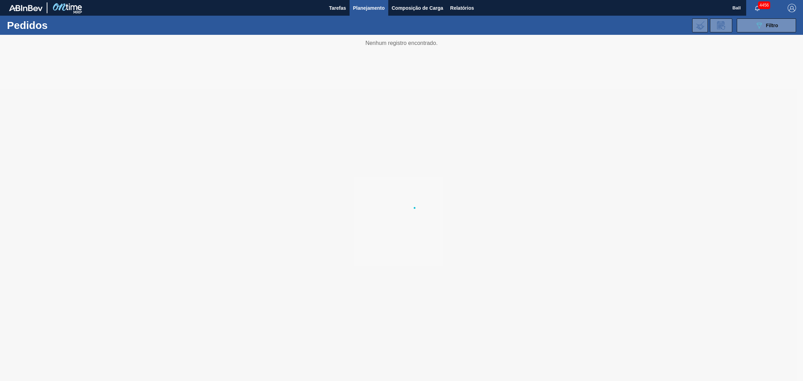
click at [358, 24] on li "Pedidos" at bounding box center [368, 24] width 61 height 6
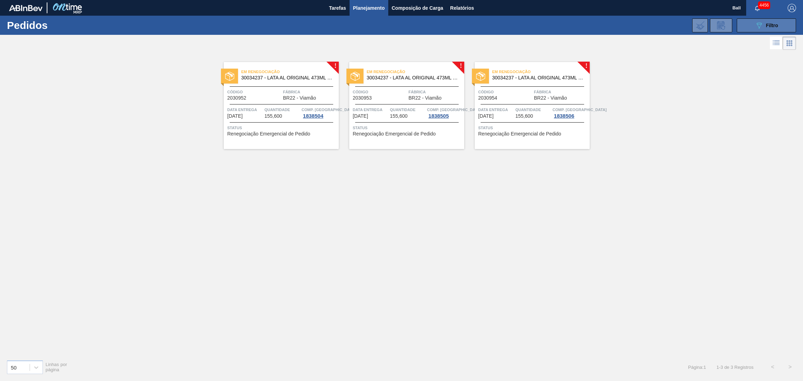
click at [768, 27] on span "Filtro" at bounding box center [772, 26] width 12 height 6
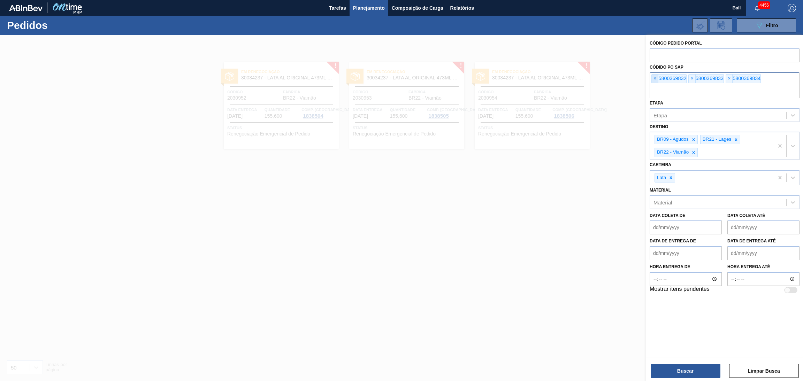
click at [655, 78] on span "×" at bounding box center [654, 79] width 7 height 8
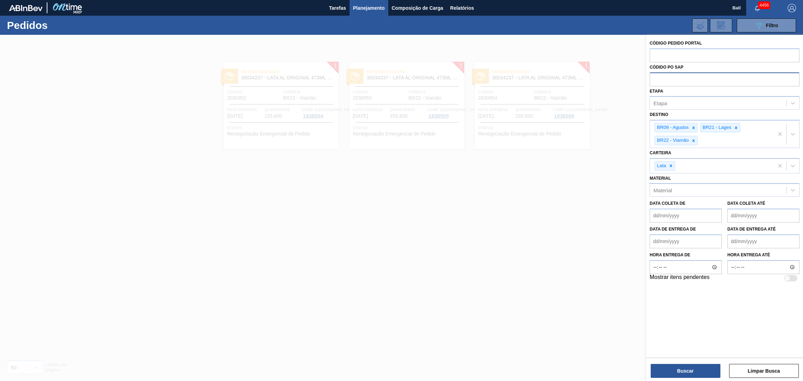
paste input "5800374084"
type input "5800374084"
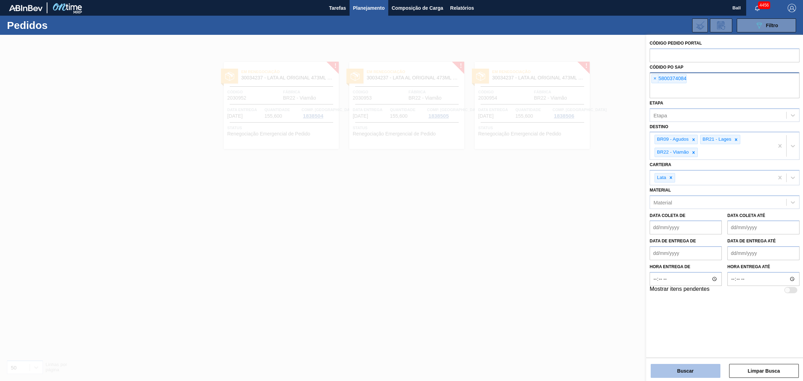
click at [673, 372] on button "Buscar" at bounding box center [685, 371] width 70 height 14
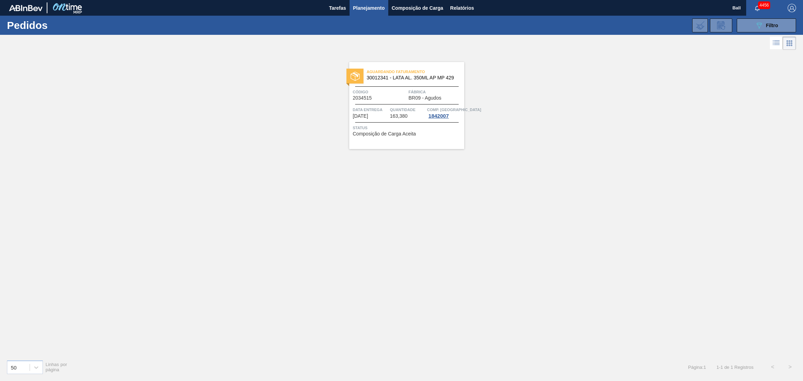
click at [402, 105] on div "Aguardando Faturamento 30012341 - LATA AL. 350ML AP MP 429 Código 2034515 Fábri…" at bounding box center [406, 105] width 115 height 87
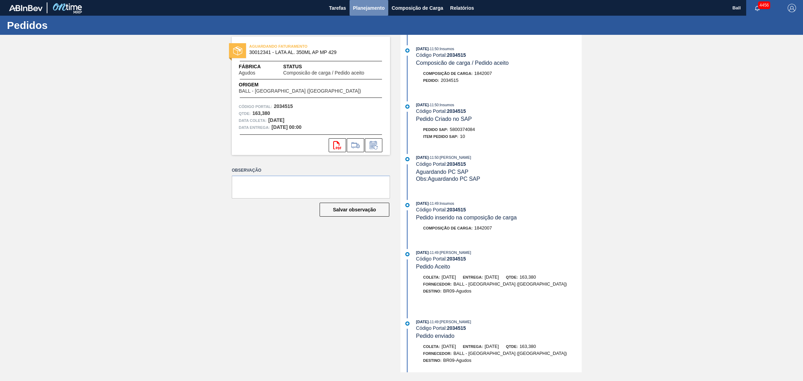
click at [363, 8] on span "Planejamento" at bounding box center [369, 8] width 32 height 8
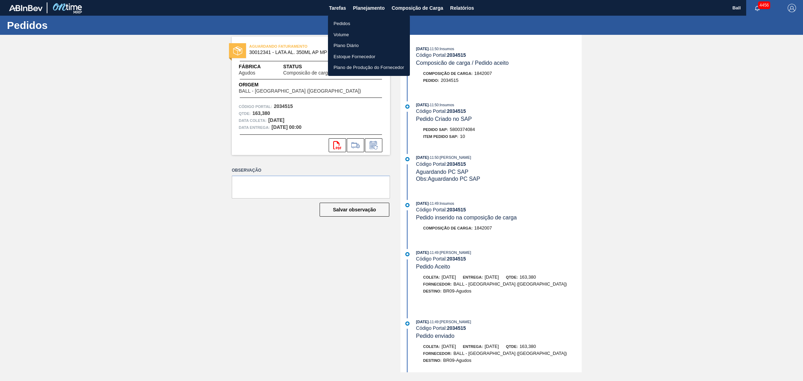
click at [592, 162] on div at bounding box center [401, 190] width 803 height 381
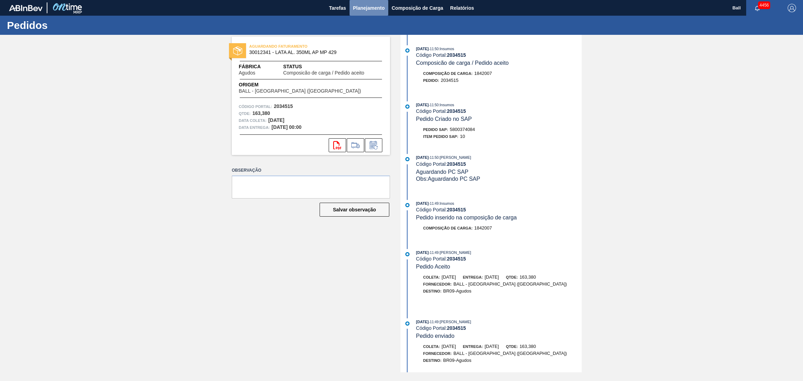
click at [367, 13] on button "Planejamento" at bounding box center [368, 8] width 39 height 16
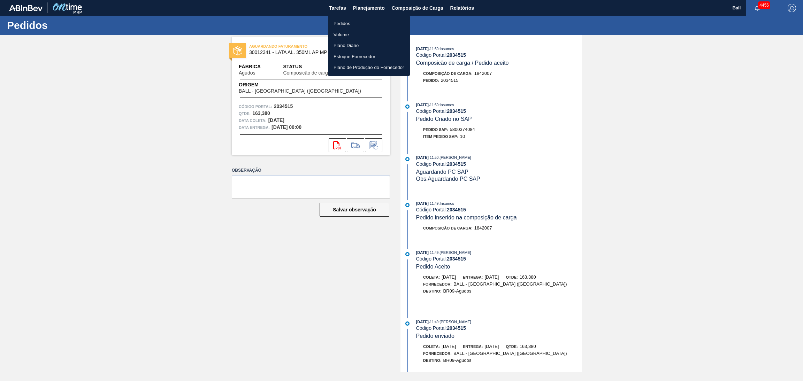
click at [485, 87] on div at bounding box center [401, 190] width 803 height 381
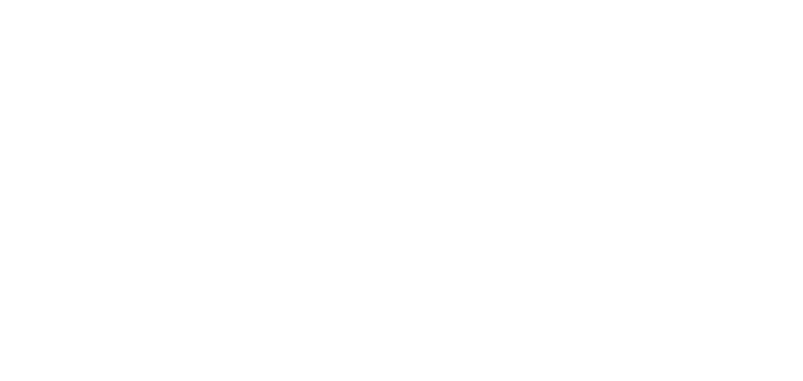
click at [442, 0] on html at bounding box center [401, 0] width 803 height 0
